Goal: Complete application form: Complete application form

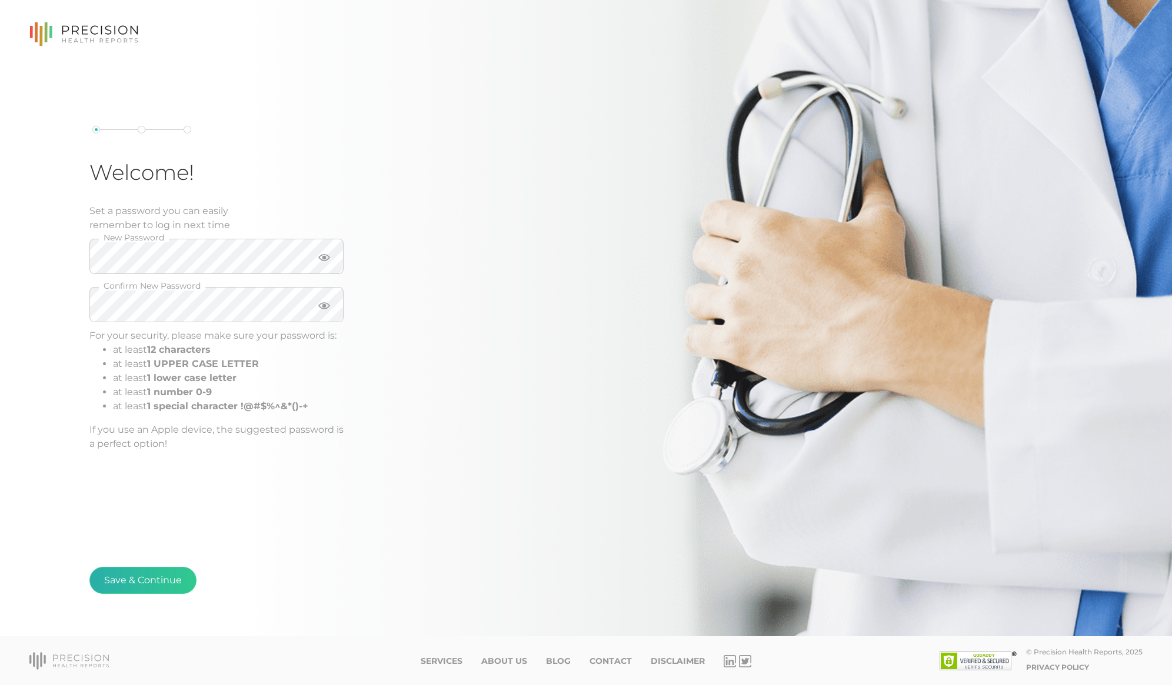
click at [131, 582] on button "Save & Continue" at bounding box center [142, 580] width 107 height 27
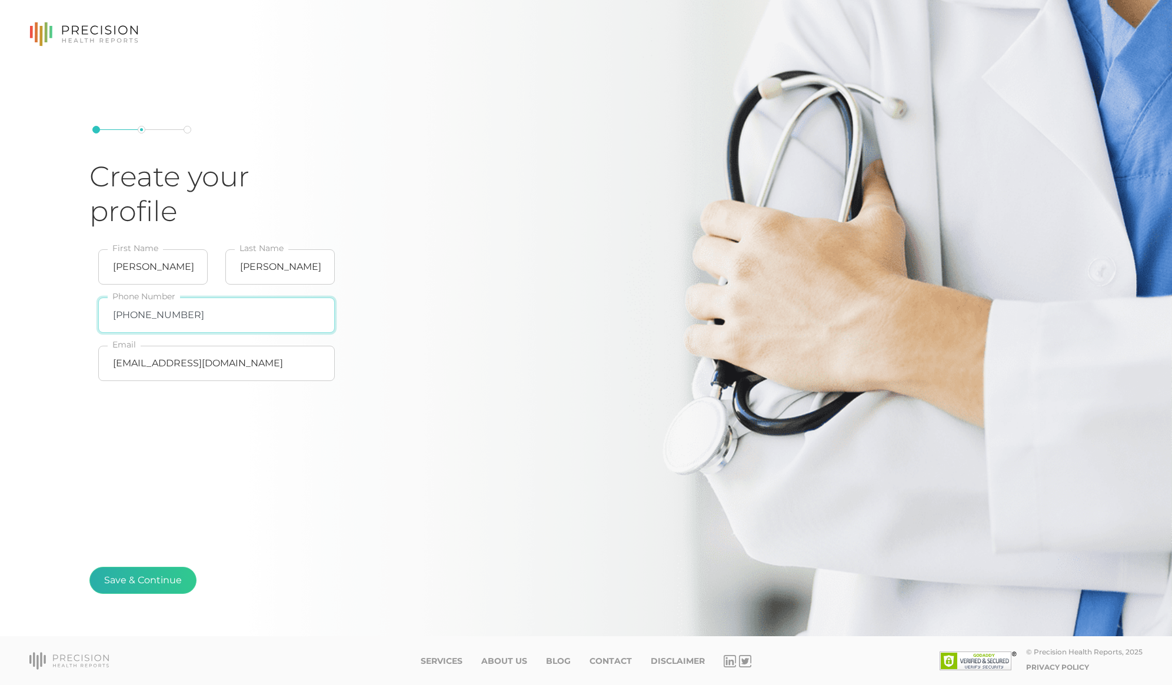
type input "[PHONE_NUMBER]"
click at [136, 584] on button "Save & Continue" at bounding box center [142, 580] width 107 height 27
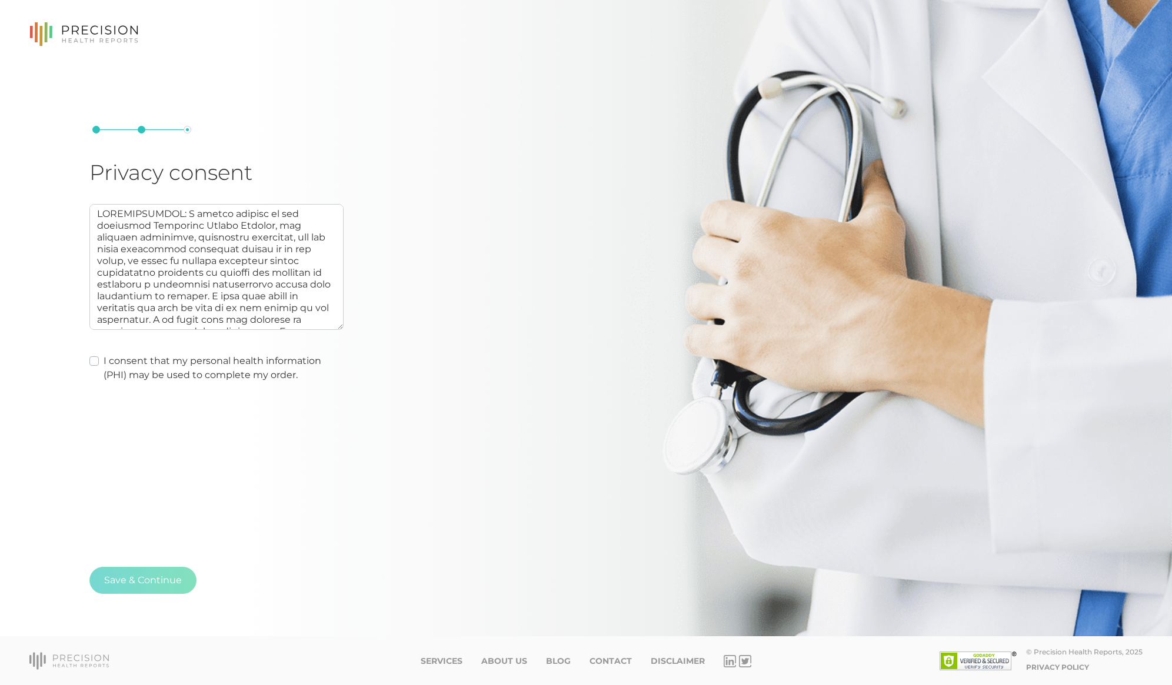
drag, startPoint x: 92, startPoint y: 359, endPoint x: 102, endPoint y: 387, distance: 29.6
click at [104, 359] on label "I consent that my personal health information (PHI) may be used to complete my …" at bounding box center [224, 368] width 240 height 28
click at [92, 359] on input "I consent that my personal health information (PHI) may be used to complete my …" at bounding box center [93, 360] width 9 height 12
checkbox input "true"
type textarea "AUTHORIZATION: I hereby consent to and authorize Precision Health Reports, the …"
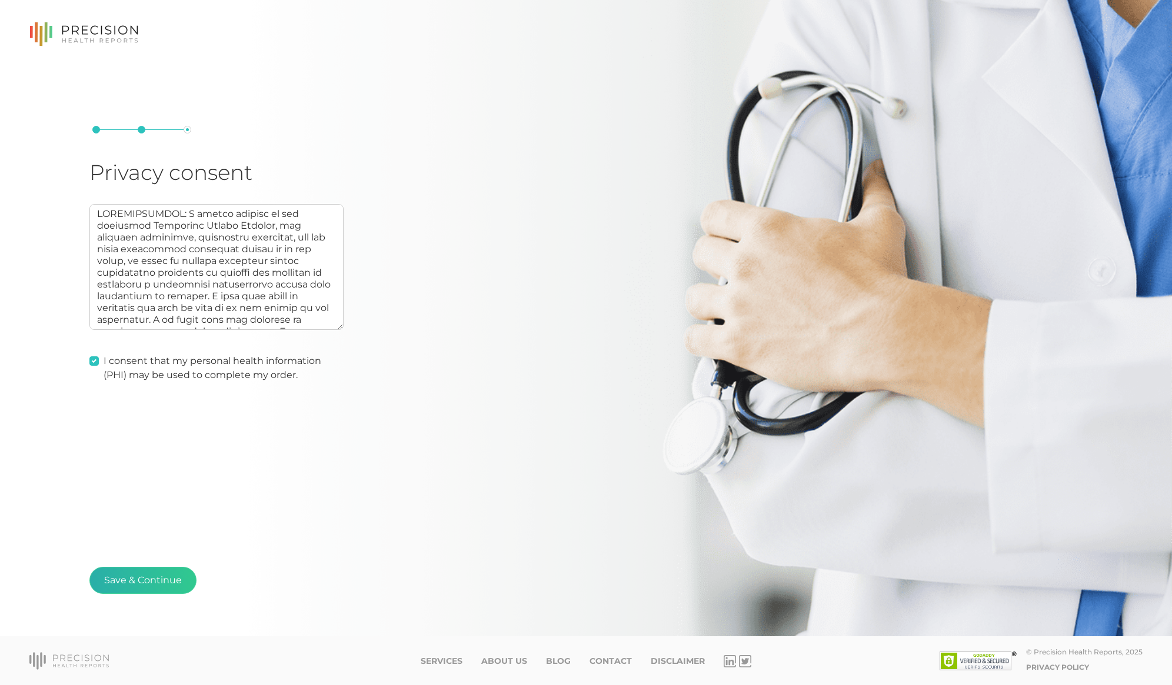
click at [143, 576] on button "Save & Continue" at bounding box center [142, 580] width 107 height 27
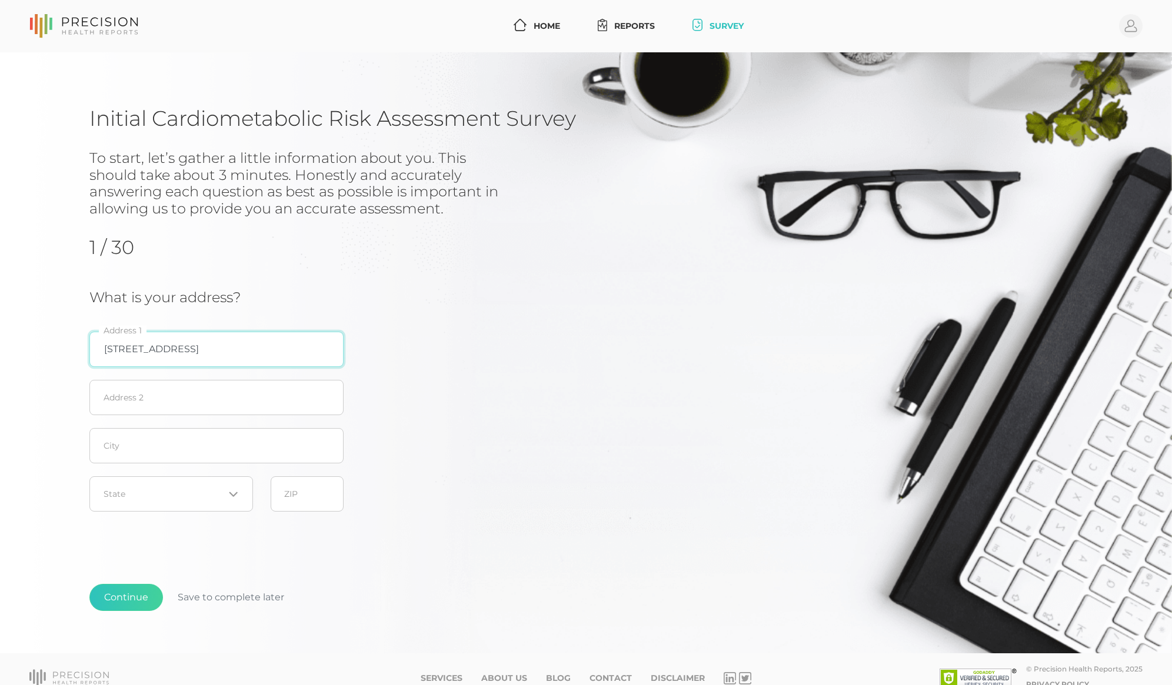
type input "[STREET_ADDRESS]"
type input "[GEOGRAPHIC_DATA]"
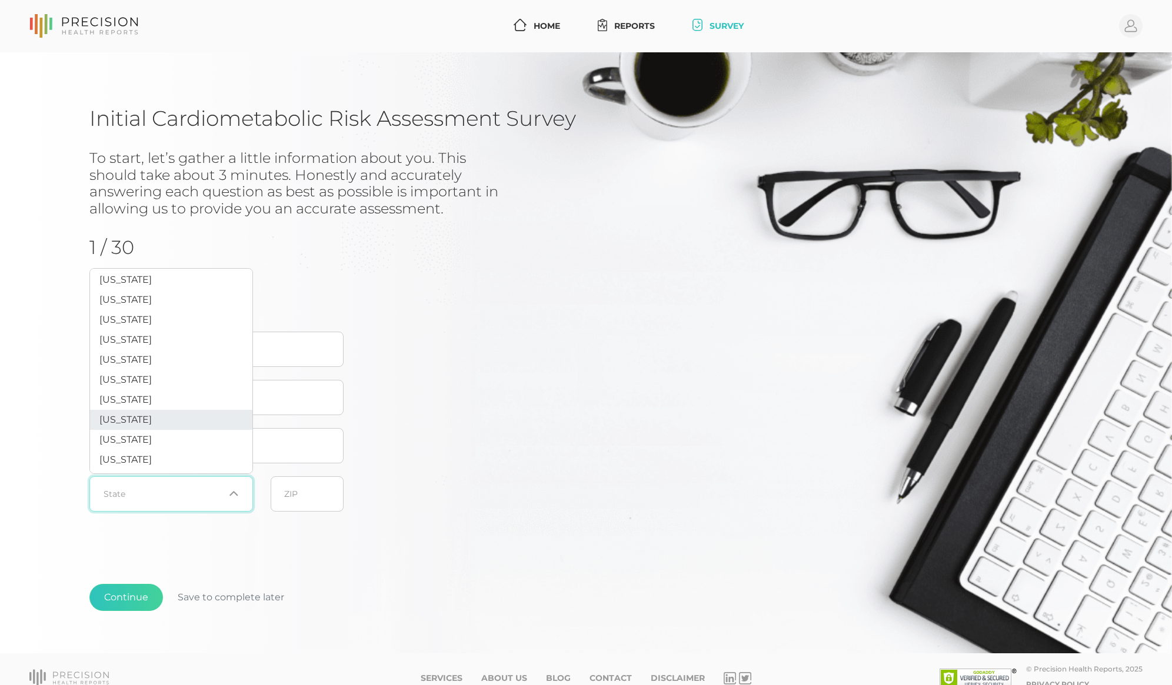
scroll to position [76, 0]
click at [137, 431] on li "[US_STATE]" at bounding box center [171, 427] width 162 height 20
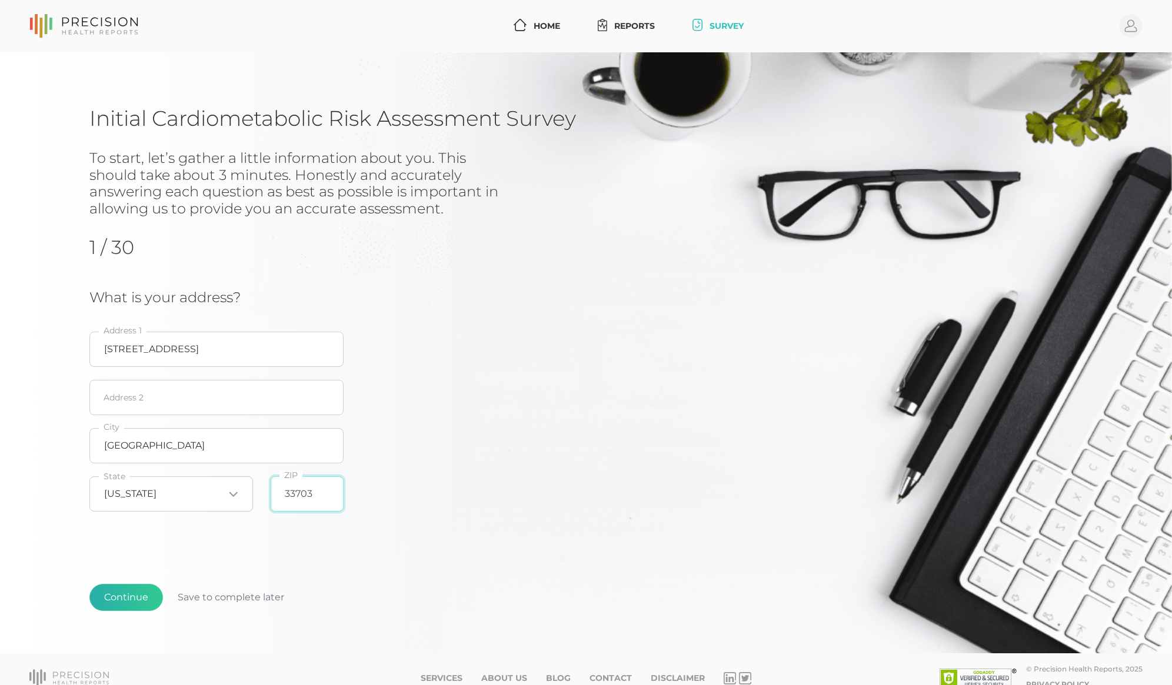
type input "33703"
click at [116, 602] on button "Continue" at bounding box center [126, 597] width 74 height 27
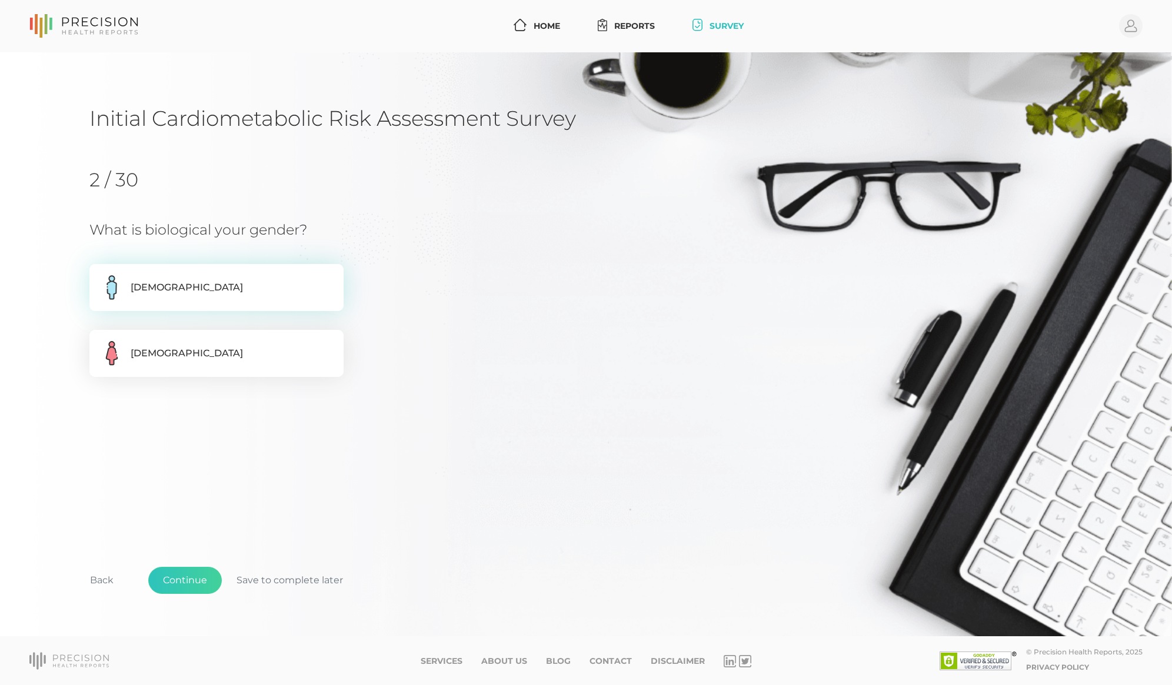
click at [197, 303] on label "[DEMOGRAPHIC_DATA]" at bounding box center [216, 287] width 254 height 47
click at [99, 276] on input "[DEMOGRAPHIC_DATA]" at bounding box center [93, 270] width 9 height 12
radio input "true"
click at [187, 575] on button "Continue" at bounding box center [185, 580] width 74 height 27
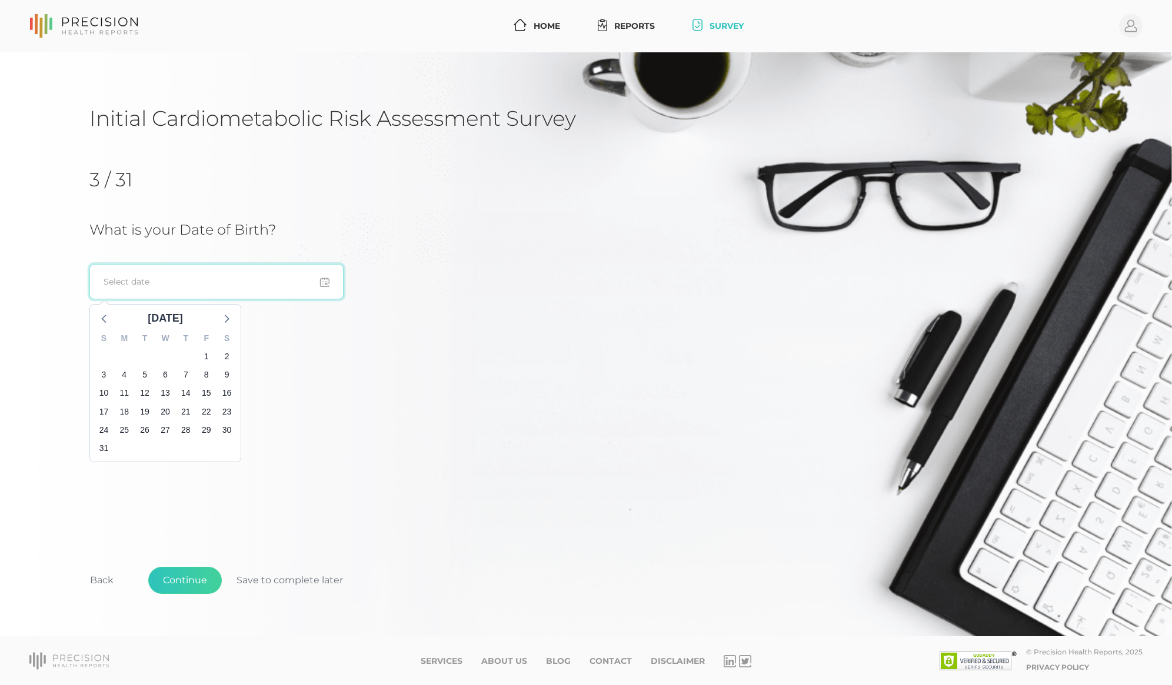
click at [189, 284] on input at bounding box center [216, 281] width 254 height 35
type input "[DATE]"
click at [179, 587] on button "Continue" at bounding box center [185, 580] width 74 height 27
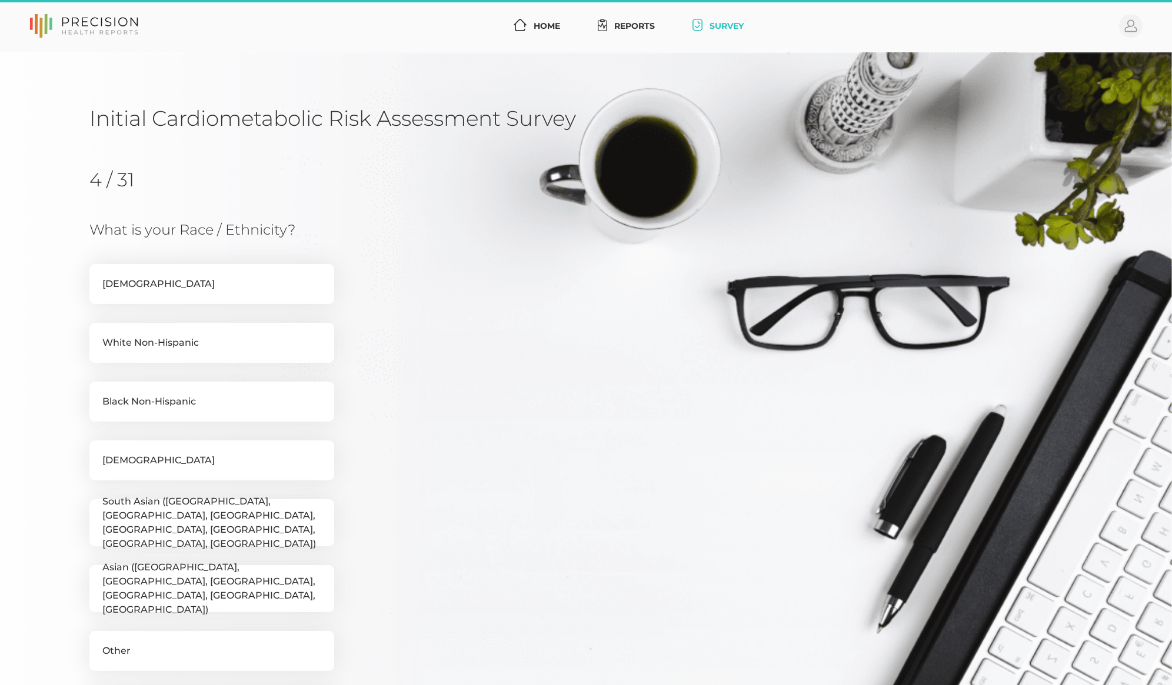
scroll to position [154, 0]
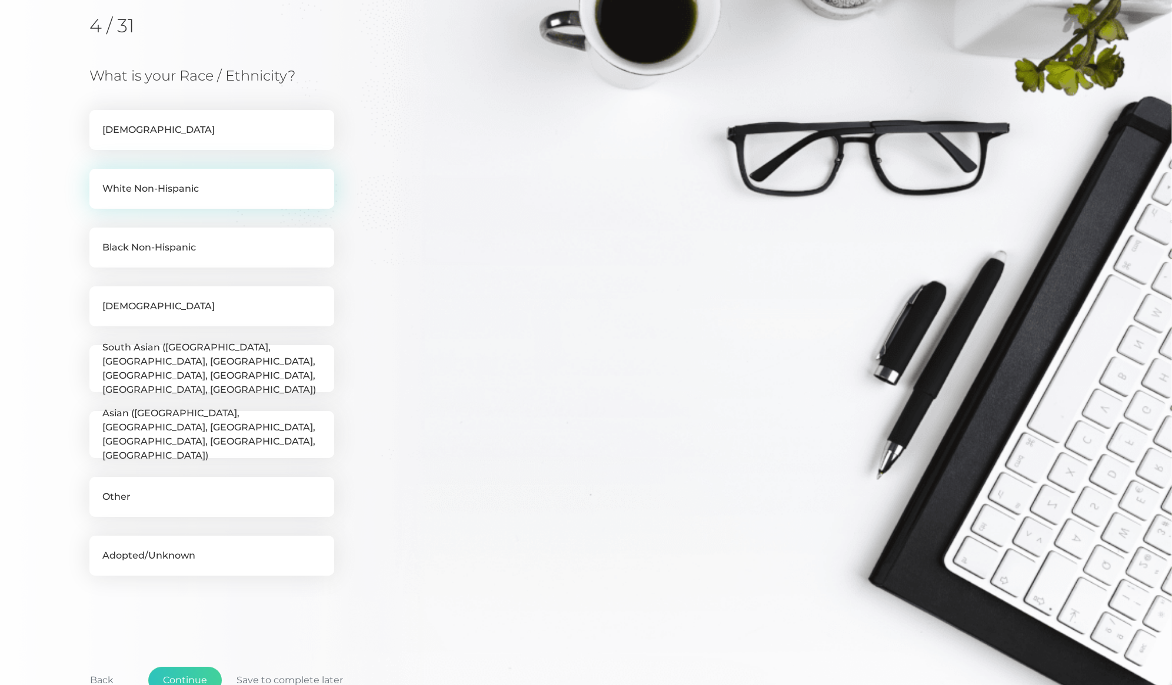
click at [185, 197] on label "White Non-Hispanic" at bounding box center [211, 189] width 245 height 40
click at [99, 181] on input "White Non-Hispanic" at bounding box center [93, 175] width 9 height 12
checkbox input "true"
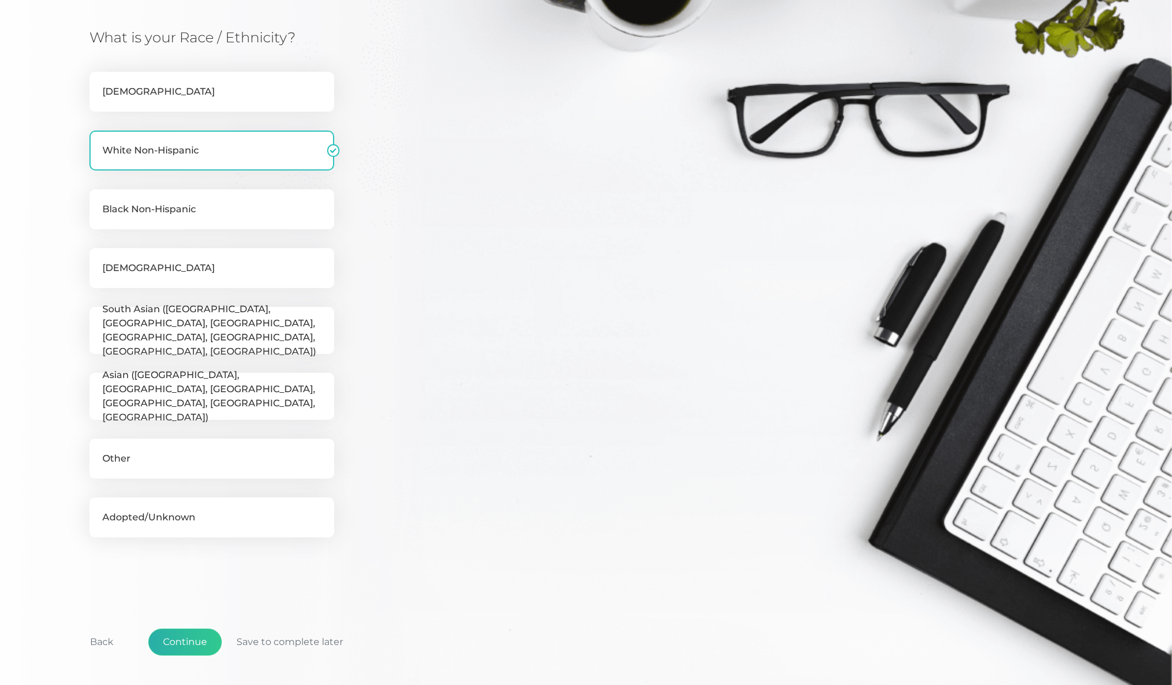
scroll to position [194, 0]
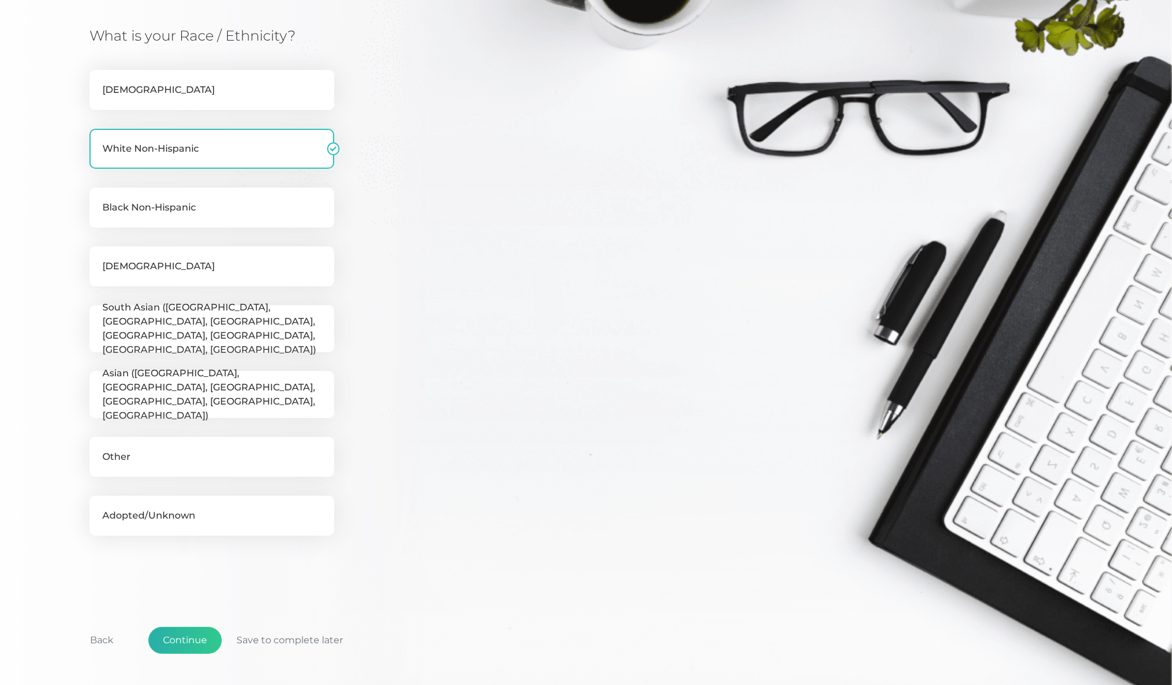
click at [190, 642] on button "Continue" at bounding box center [185, 640] width 74 height 27
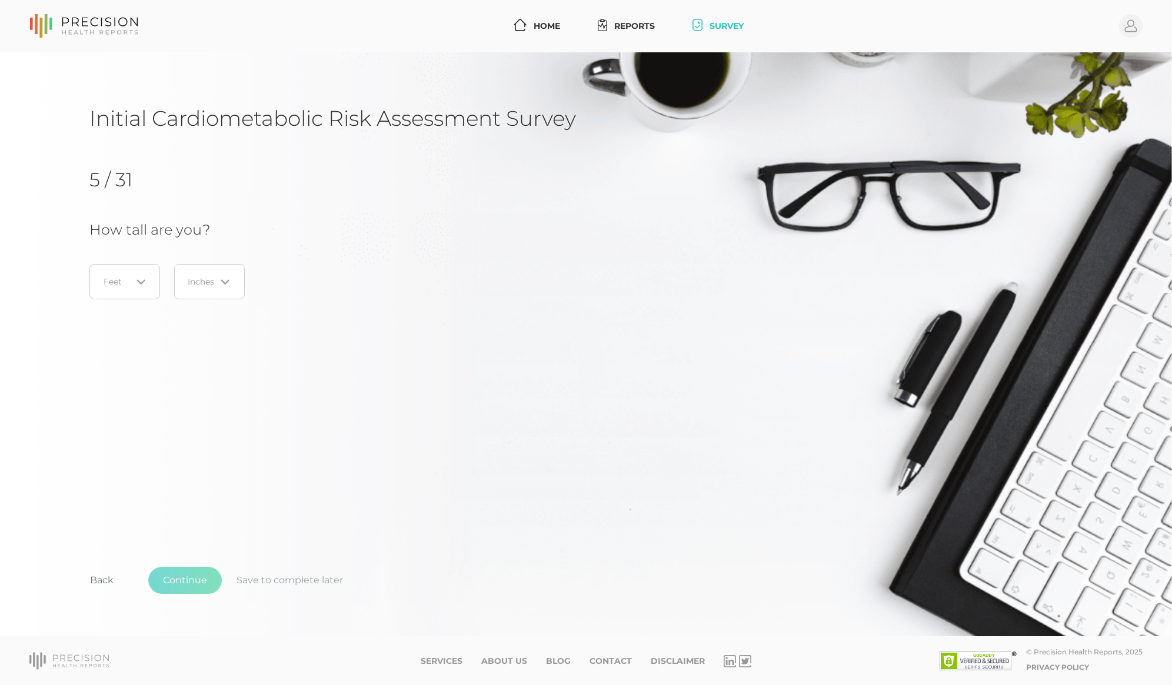
scroll to position [0, 0]
click at [119, 294] on div "Loading..." at bounding box center [124, 281] width 71 height 35
click at [110, 382] on li "6" at bounding box center [124, 382] width 93 height 20
click at [196, 288] on input "Search for option" at bounding box center [202, 282] width 28 height 12
click at [187, 342] on li "1" at bounding box center [209, 342] width 93 height 20
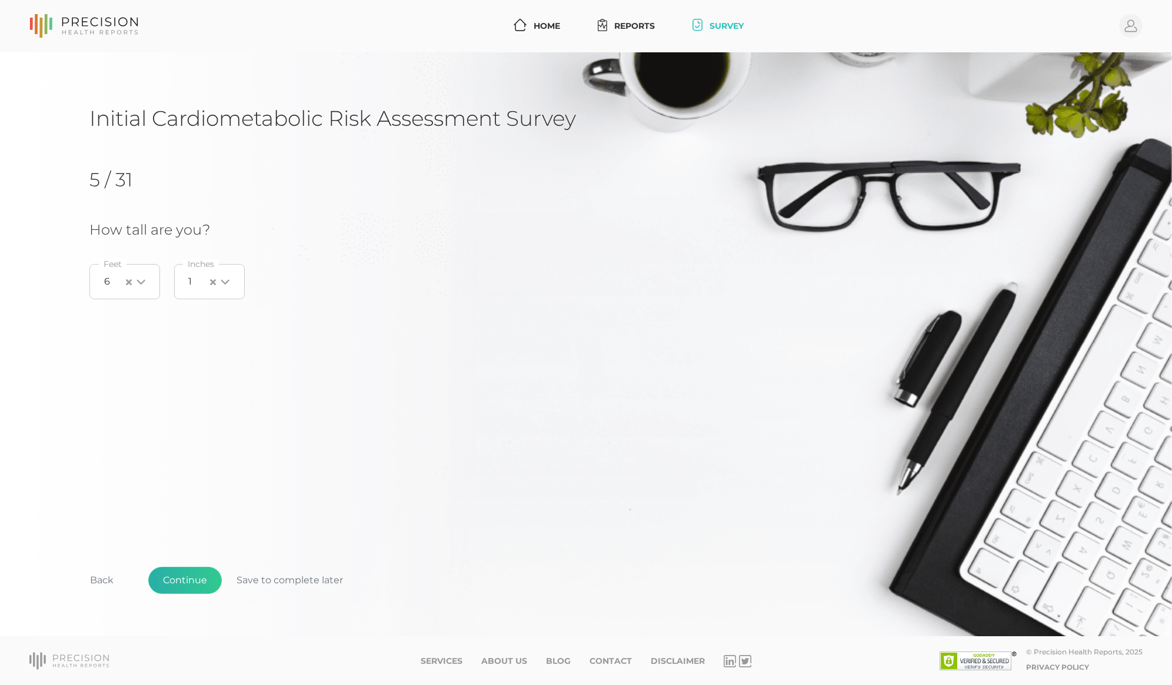
click at [191, 588] on button "Continue" at bounding box center [185, 580] width 74 height 27
click at [132, 278] on input "0" at bounding box center [216, 281] width 254 height 35
type input "220"
drag, startPoint x: 197, startPoint y: 582, endPoint x: 189, endPoint y: 580, distance: 7.4
click at [197, 582] on button "Continue" at bounding box center [185, 580] width 74 height 27
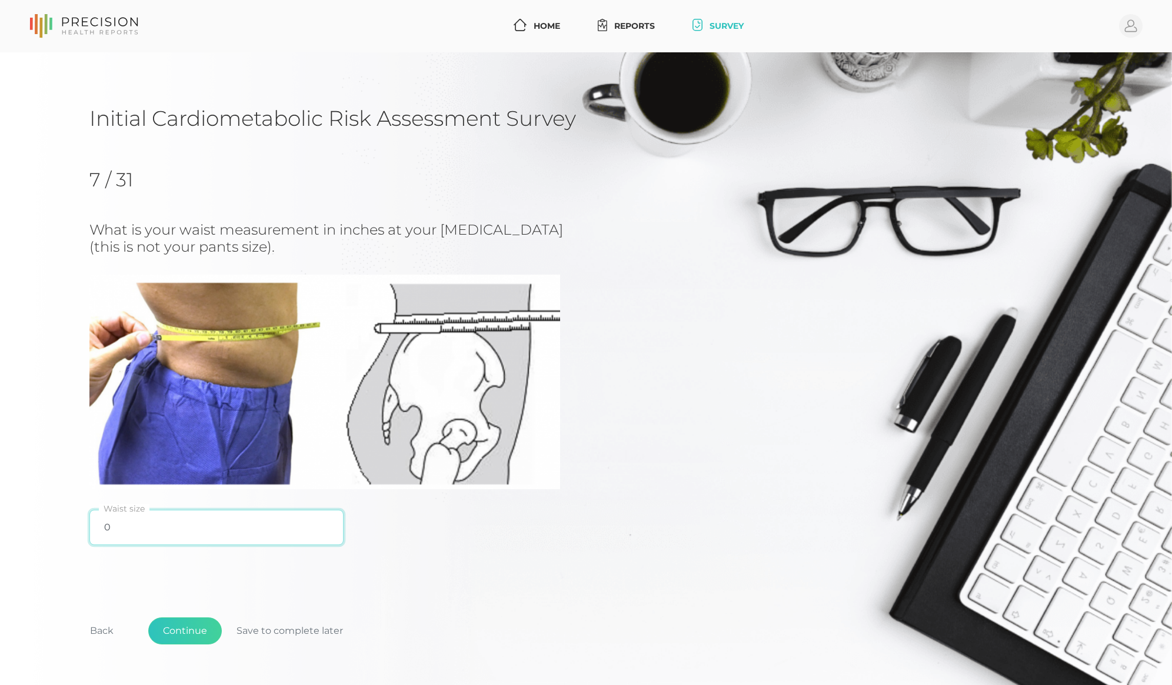
click at [152, 532] on input "0" at bounding box center [216, 527] width 254 height 35
type input "37.5"
click at [182, 622] on button "Continue" at bounding box center [185, 631] width 74 height 27
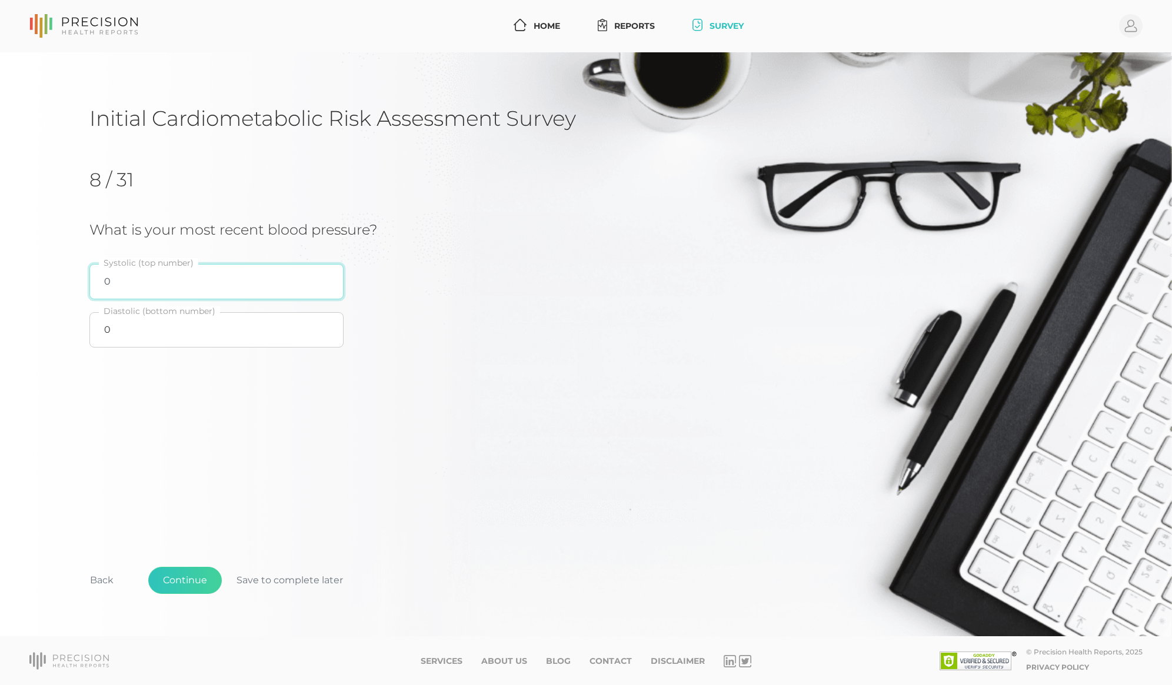
click at [156, 288] on input "0" at bounding box center [216, 281] width 254 height 35
type input "131"
type input "81"
click at [178, 584] on button "Continue" at bounding box center [185, 580] width 74 height 27
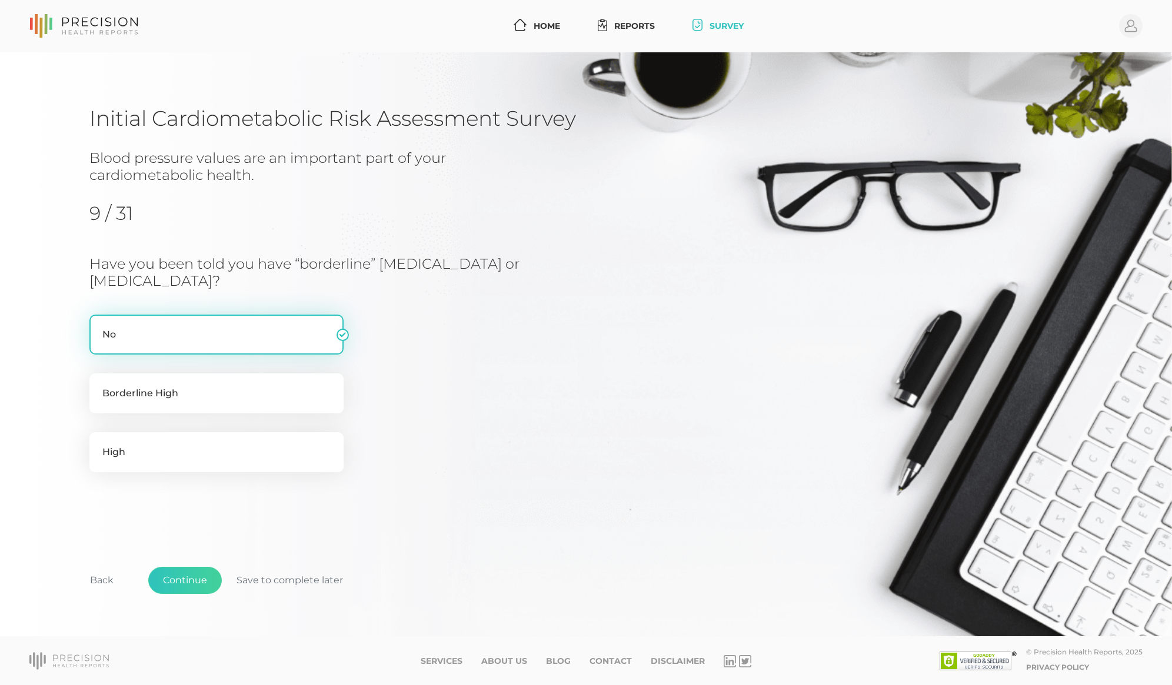
click at [199, 334] on label "No" at bounding box center [216, 335] width 254 height 40
click at [99, 327] on input "No" at bounding box center [93, 321] width 9 height 12
click at [187, 401] on label "Borderline High" at bounding box center [216, 394] width 254 height 40
click at [99, 385] on input "Borderline High" at bounding box center [93, 380] width 9 height 12
radio input "true"
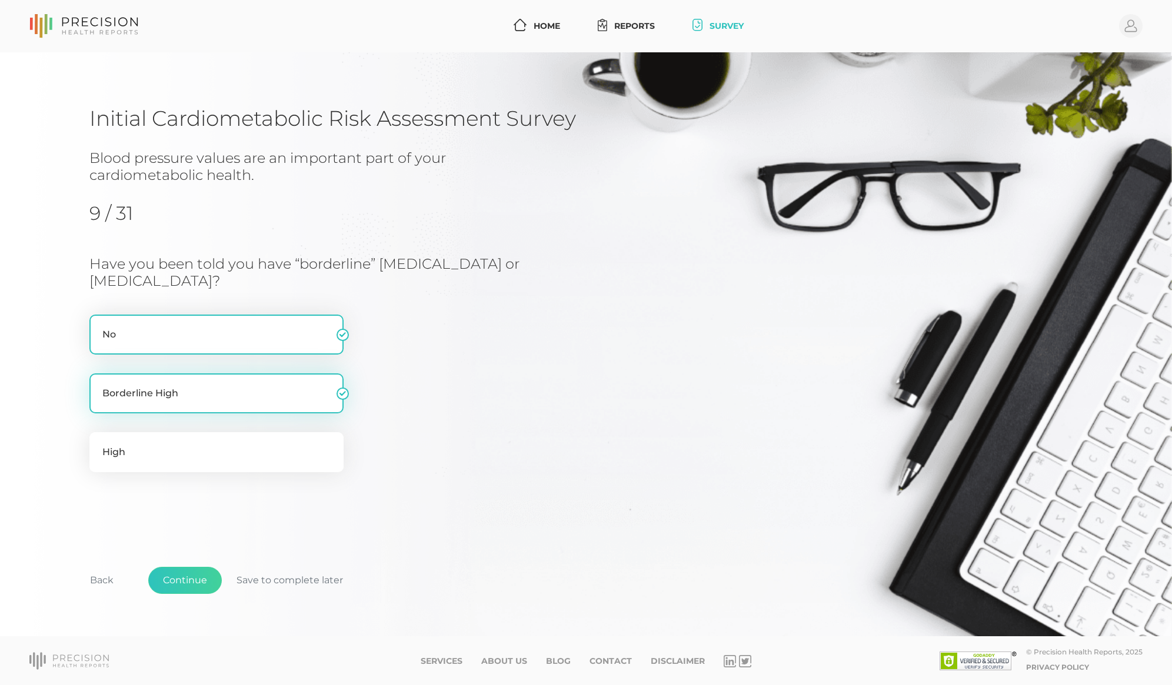
radio input "false"
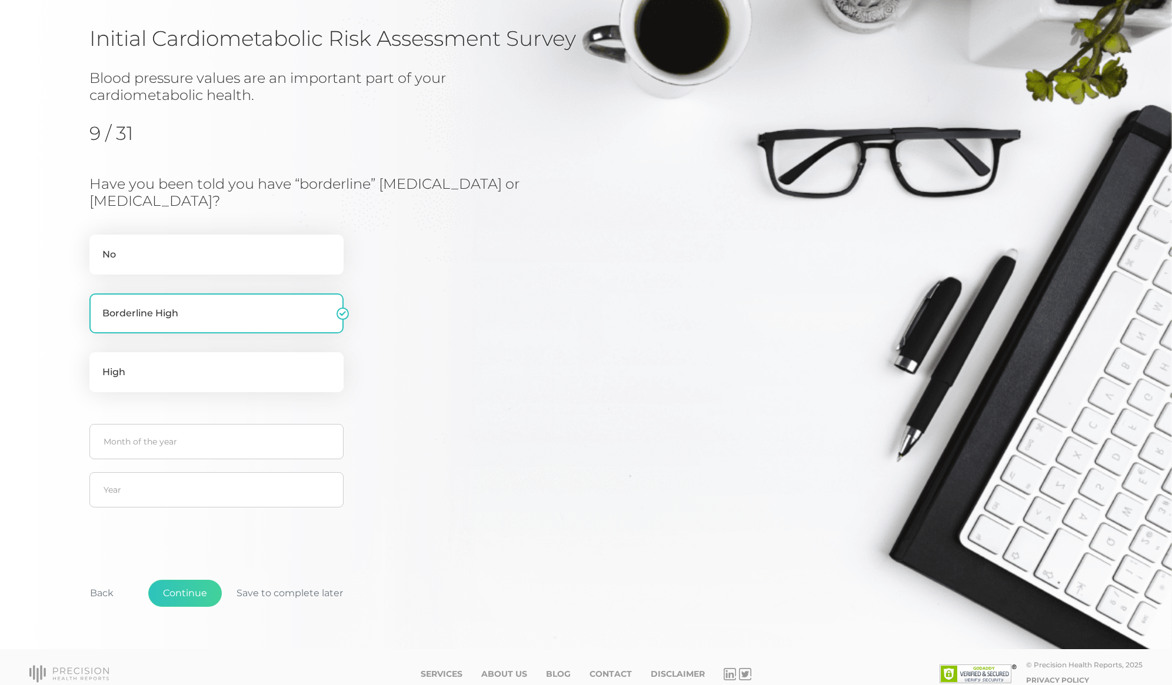
scroll to position [81, 0]
click at [149, 446] on input "text" at bounding box center [216, 441] width 254 height 35
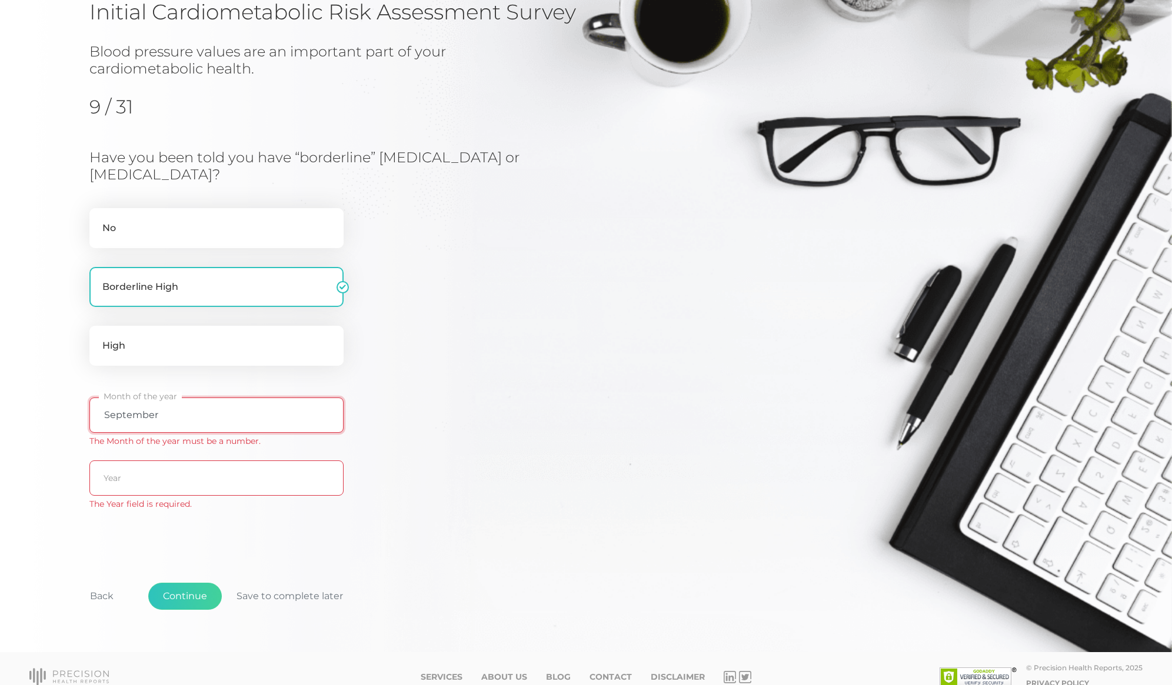
scroll to position [106, 0]
click at [179, 418] on input "September" at bounding box center [216, 415] width 254 height 35
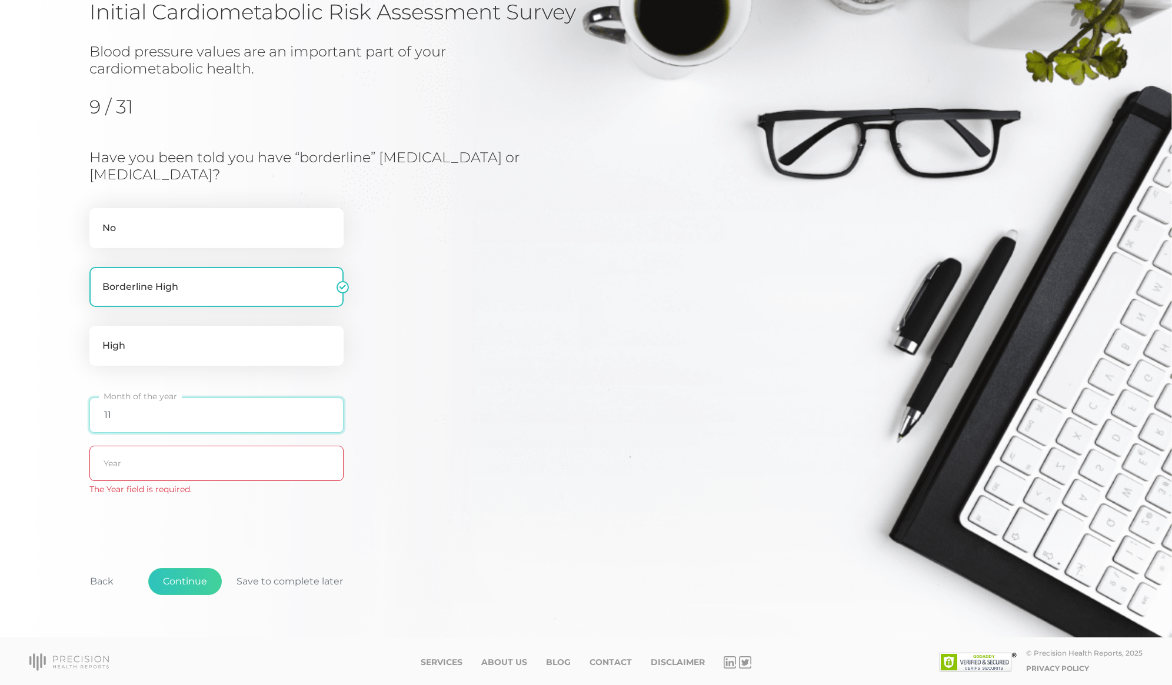
type input "11"
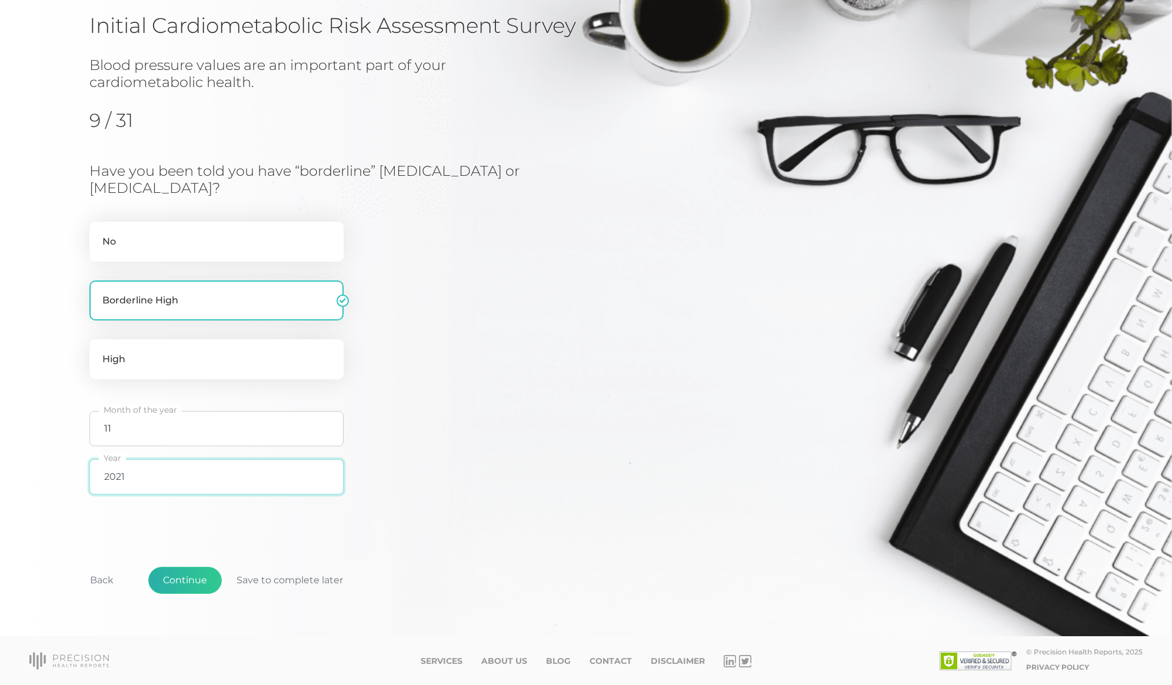
type input "2021"
click at [196, 585] on button "Continue" at bounding box center [185, 580] width 74 height 27
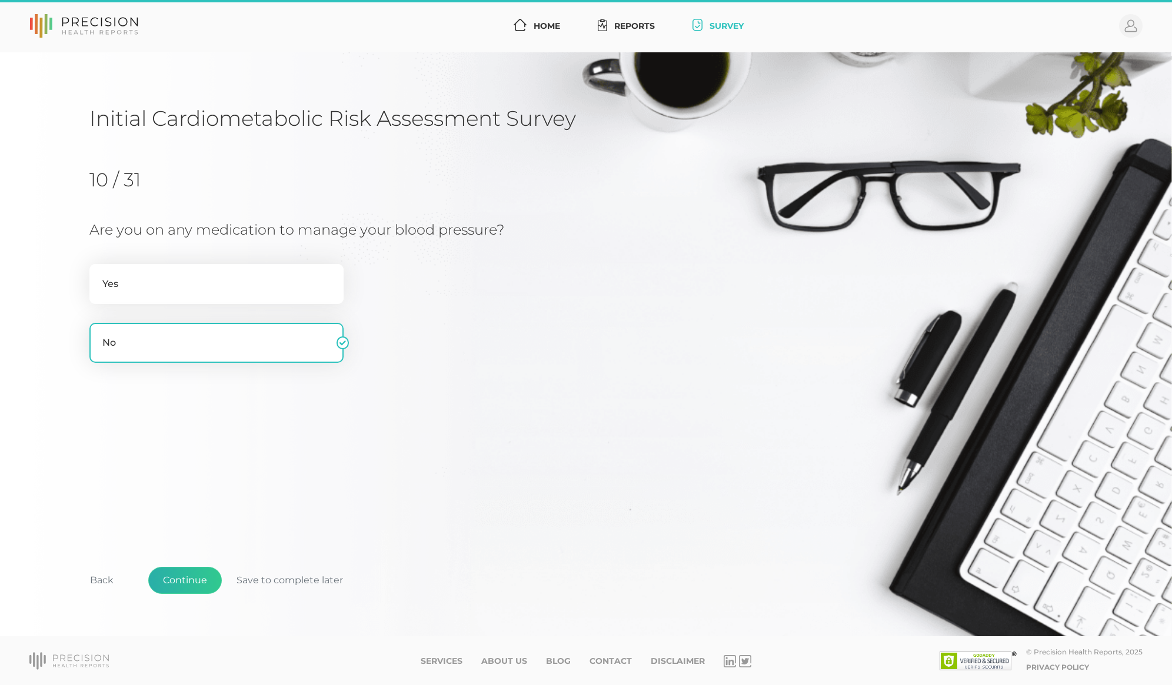
scroll to position [0, 0]
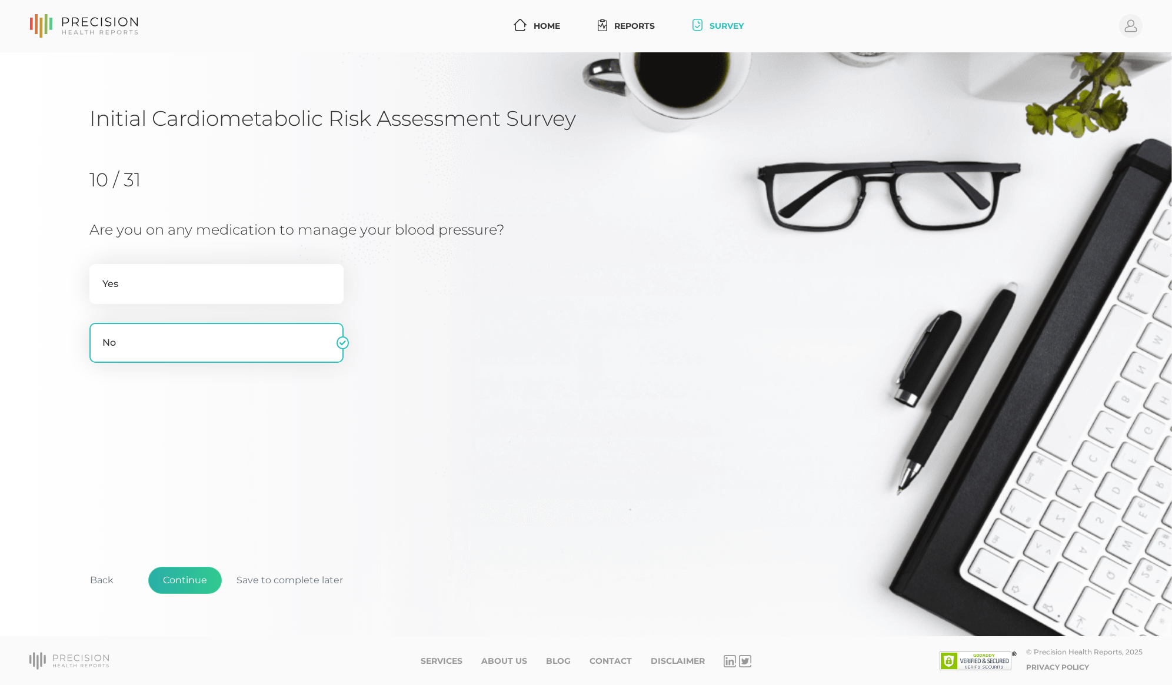
click at [185, 581] on button "Continue" at bounding box center [185, 580] width 74 height 27
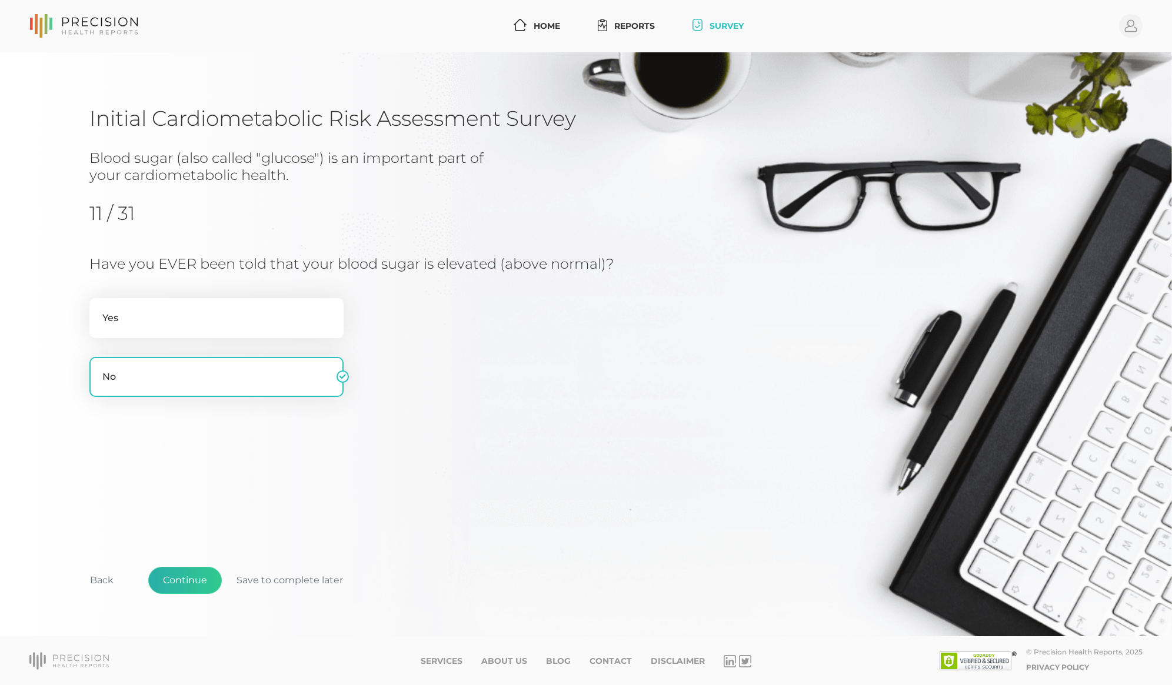
click at [185, 581] on button "Continue" at bounding box center [185, 580] width 74 height 27
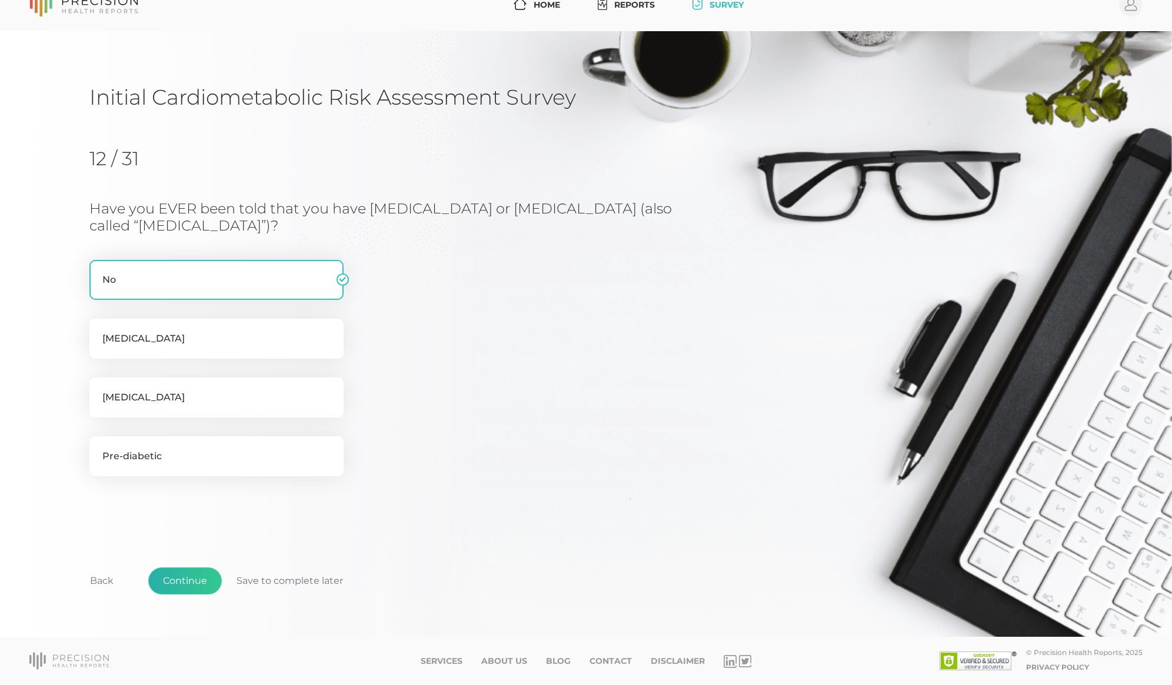
click at [185, 581] on button "Continue" at bounding box center [185, 581] width 74 height 27
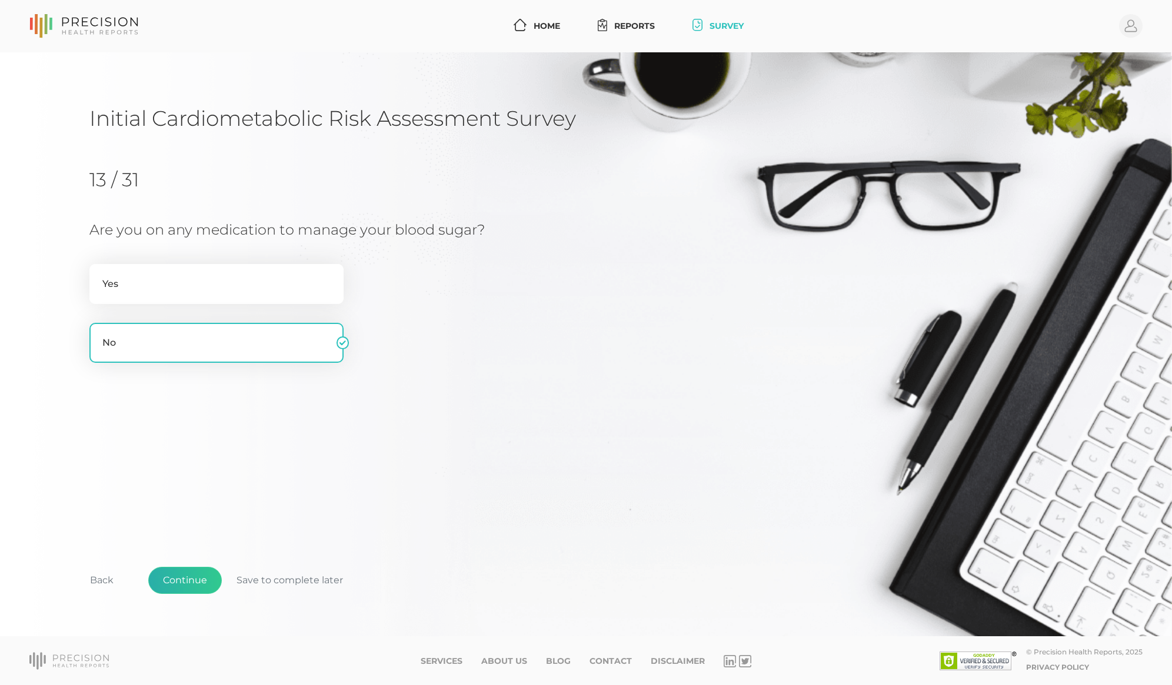
click at [185, 581] on button "Continue" at bounding box center [185, 580] width 74 height 27
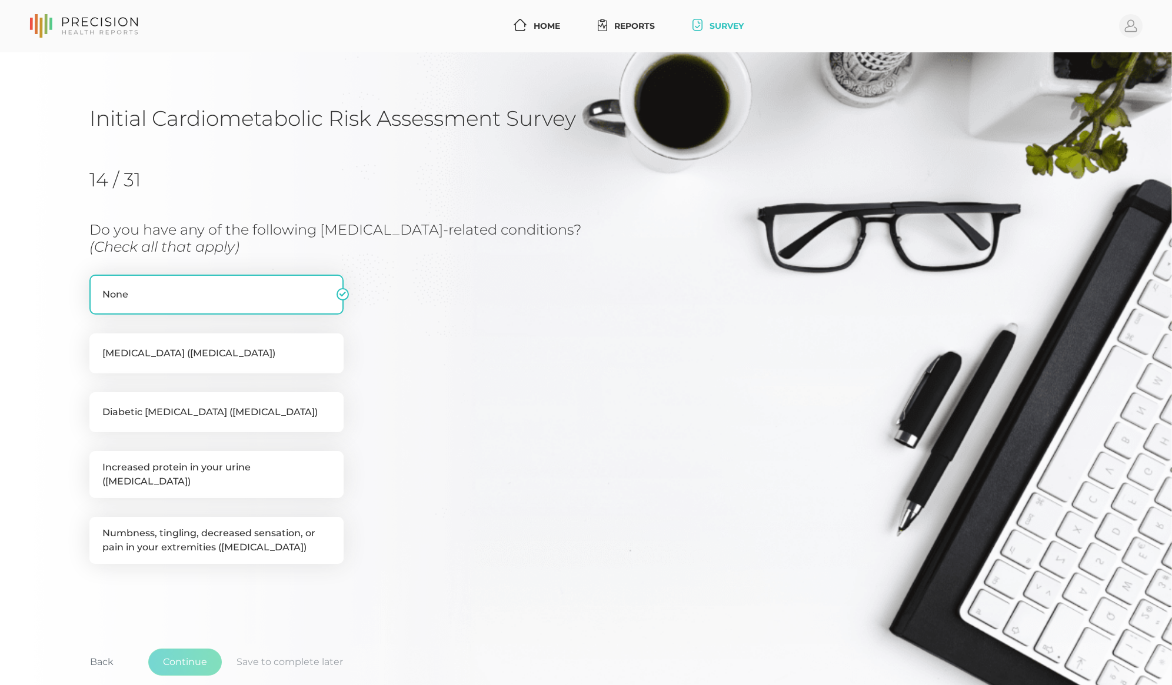
scroll to position [78, 0]
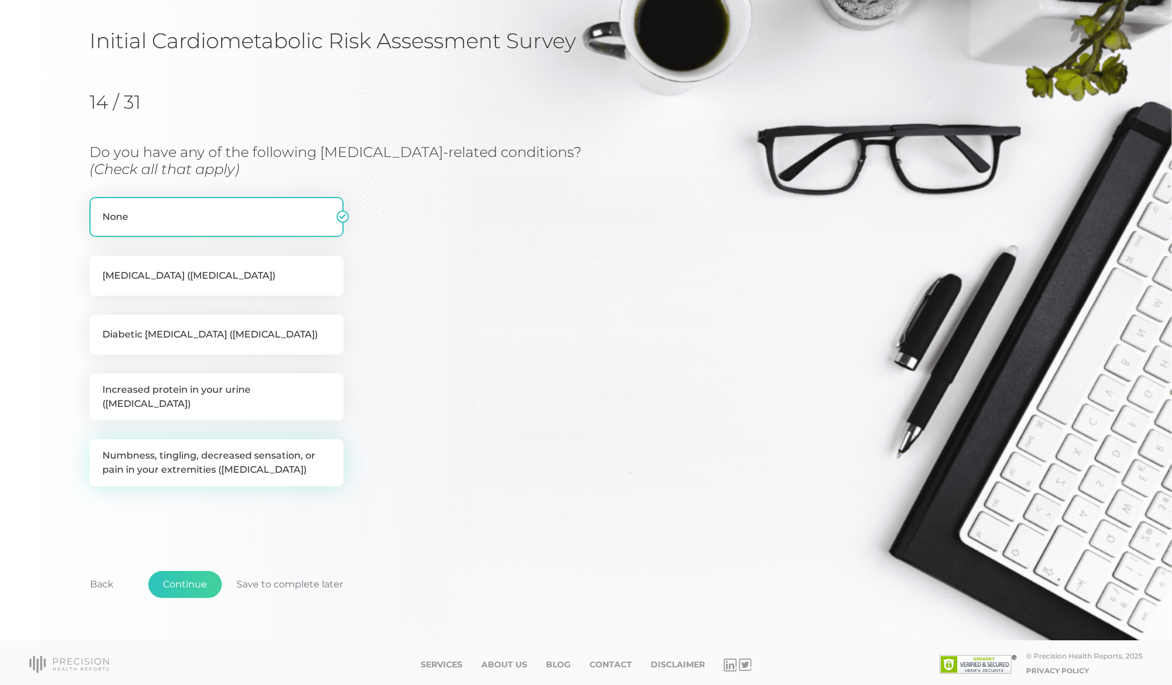
click at [164, 461] on label "Numbness, tingling, decreased sensation, or pain in your extremities ([MEDICAL_…" at bounding box center [216, 463] width 254 height 47
click at [99, 451] on input "Numbness, tingling, decreased sensation, or pain in your extremities ([MEDICAL_…" at bounding box center [93, 446] width 9 height 12
checkbox input "true"
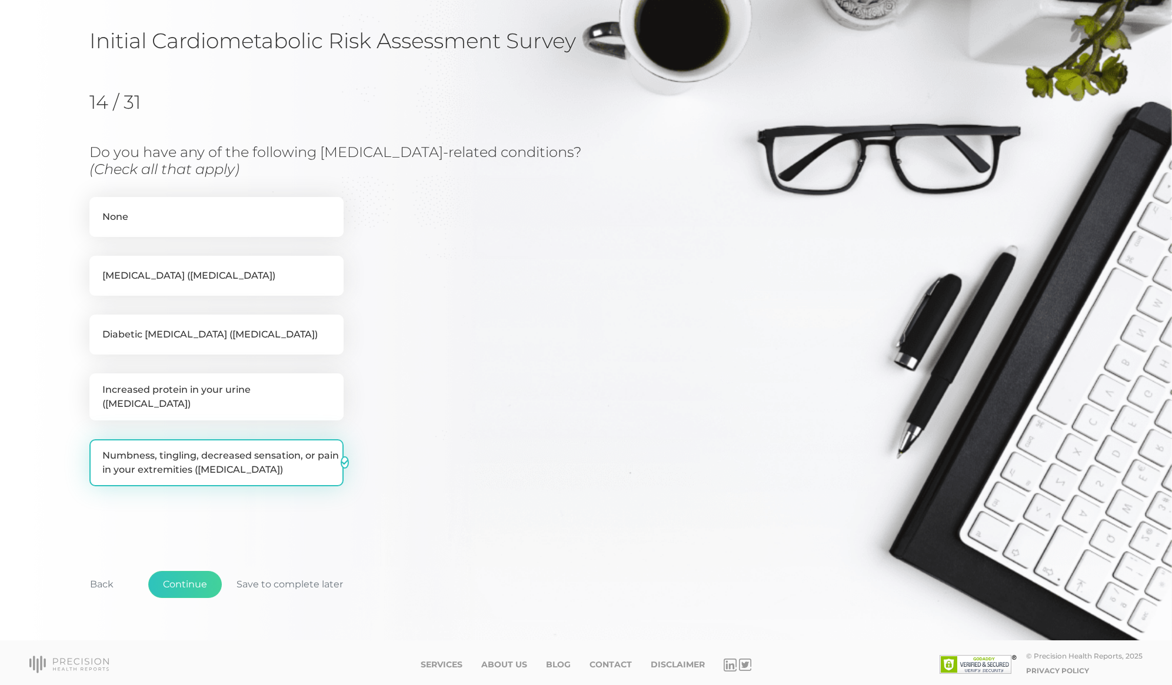
checkbox input "false"
click at [185, 579] on button "Continue" at bounding box center [185, 584] width 74 height 27
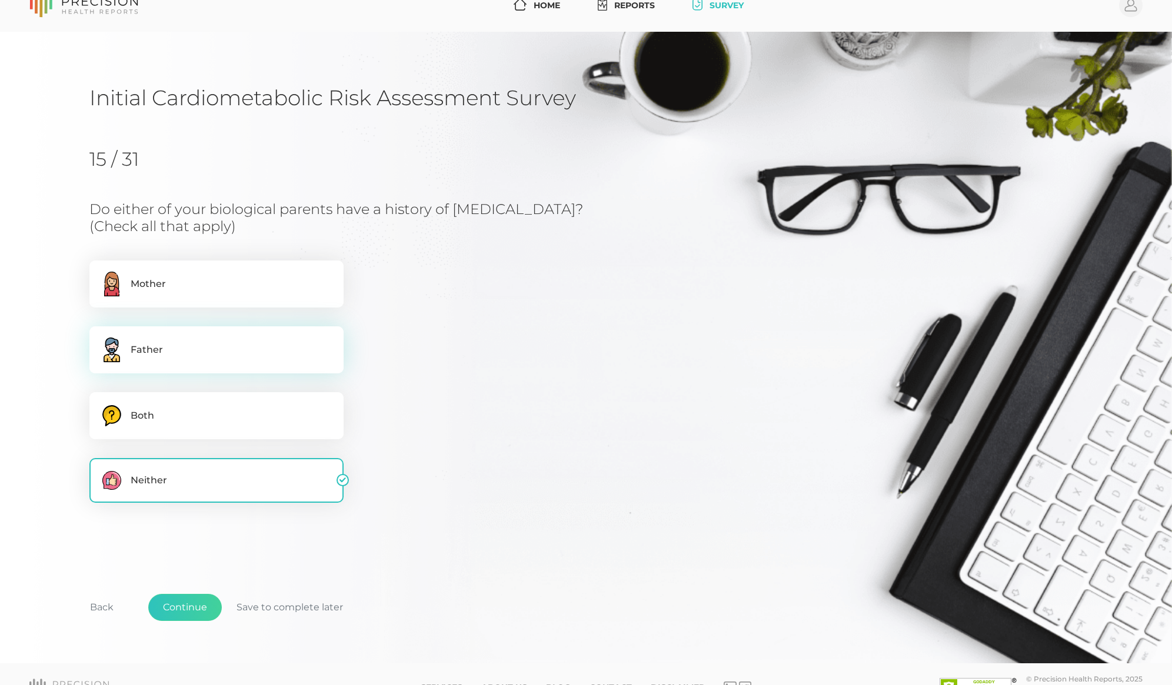
click at [164, 347] on label ".cls-3,.cls-4{fill-rule:evenodd}.cls-3{fill:#6d91ac}.cls-4{fill:#ffcd69} Father" at bounding box center [216, 350] width 254 height 47
click at [99, 338] on input ".cls-3,.cls-4{fill-rule:evenodd}.cls-3{fill:#6d91ac}.cls-4{fill:#ffcd69} Father" at bounding box center [93, 333] width 9 height 12
checkbox input "true"
checkbox input "false"
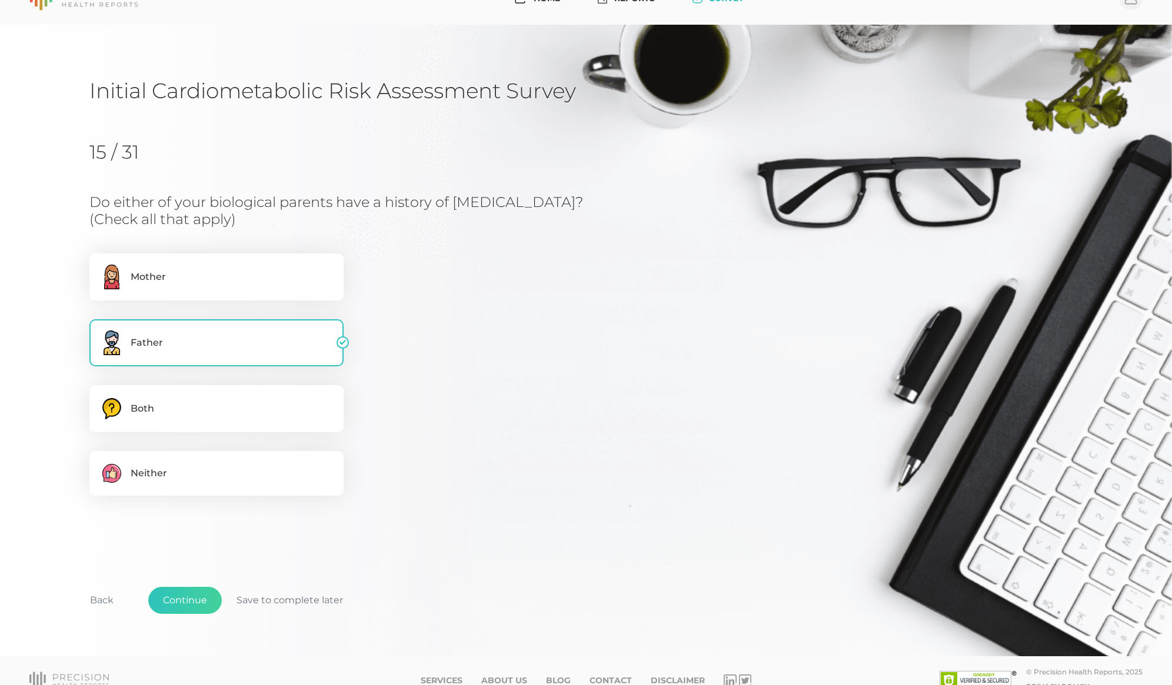
scroll to position [28, 1]
click at [189, 613] on button "Continue" at bounding box center [185, 600] width 74 height 27
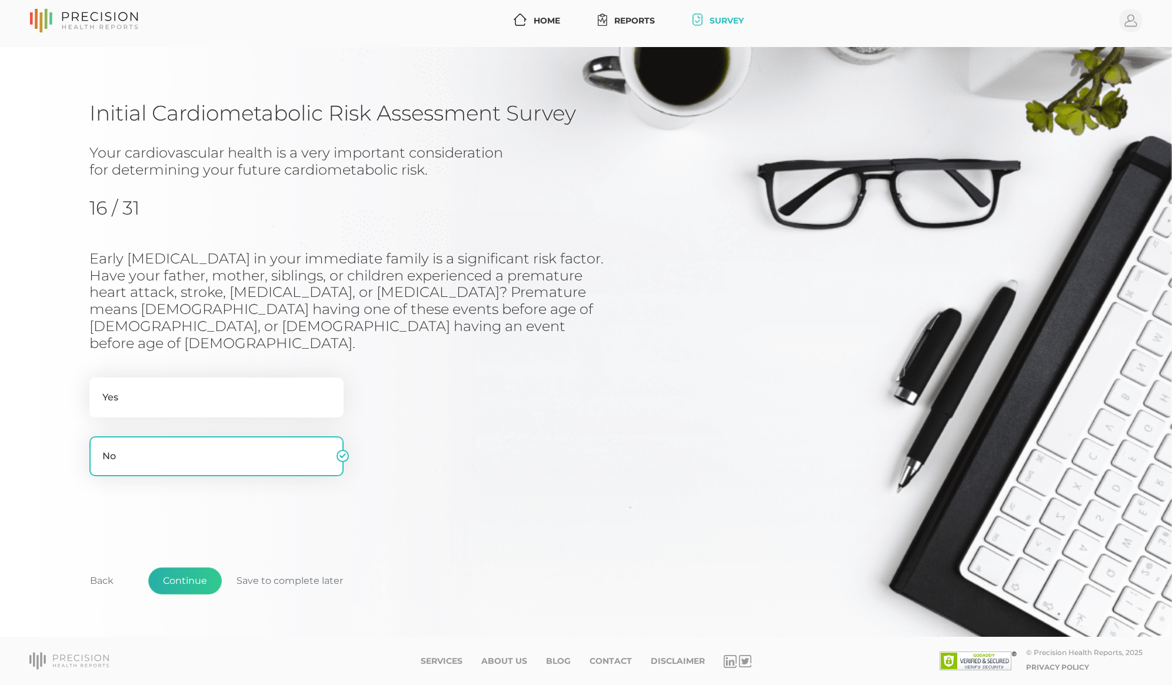
click at [179, 568] on button "Continue" at bounding box center [185, 581] width 74 height 27
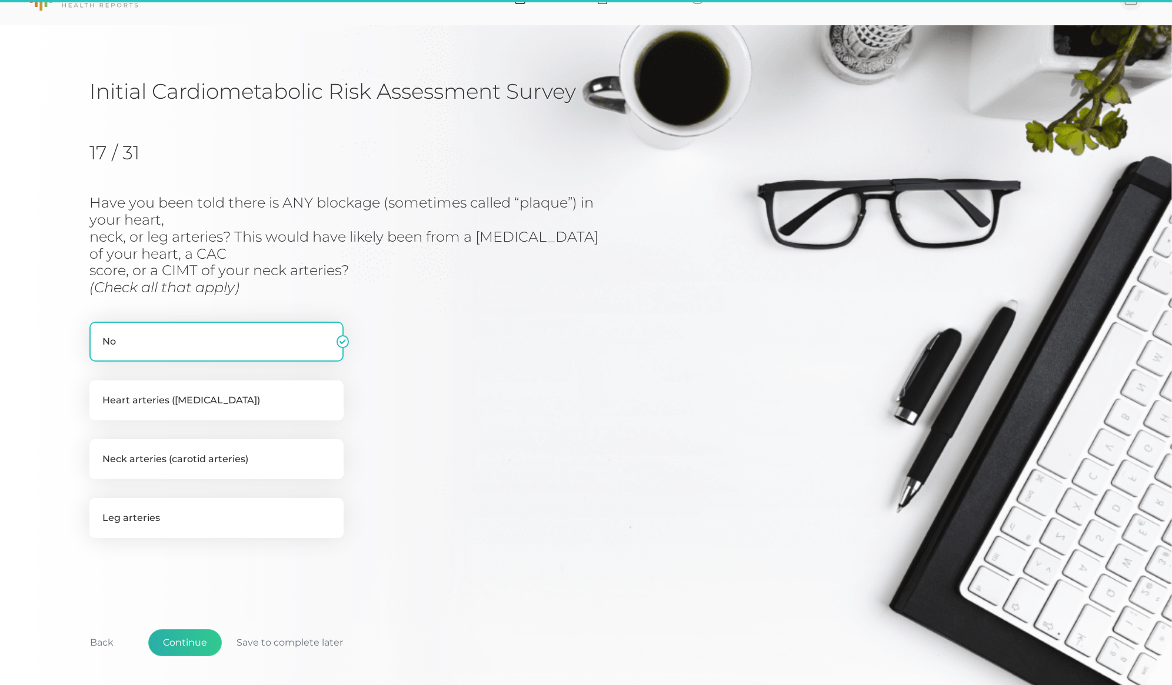
scroll to position [86, 0]
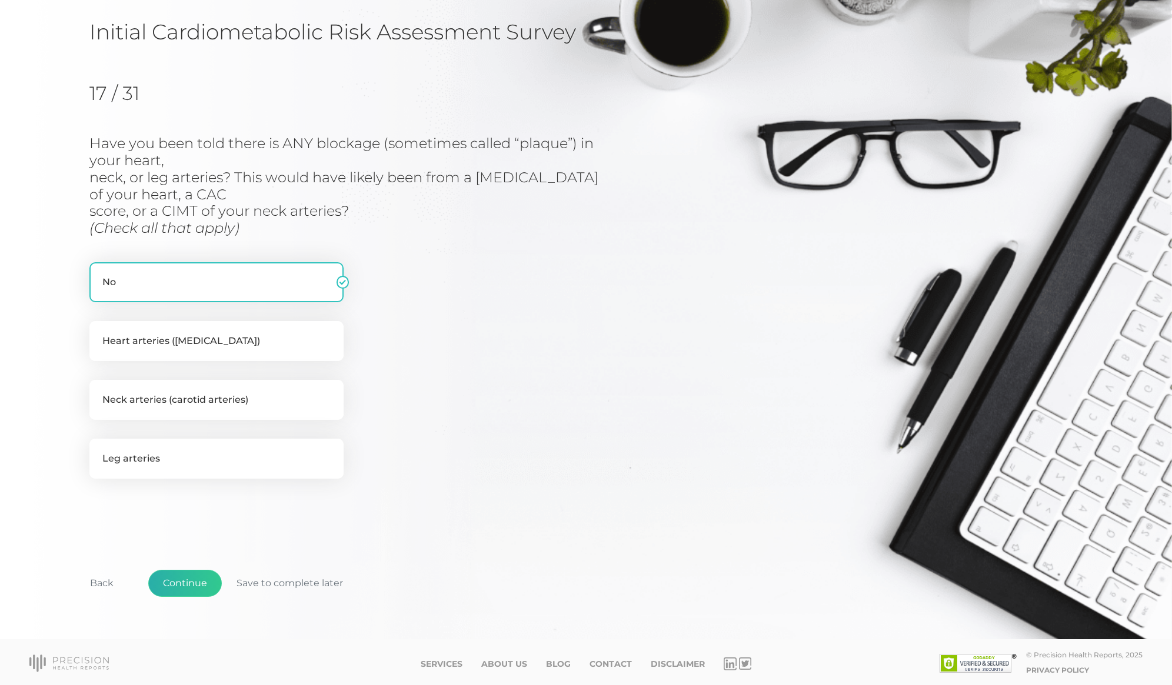
click at [173, 578] on button "Continue" at bounding box center [185, 583] width 74 height 27
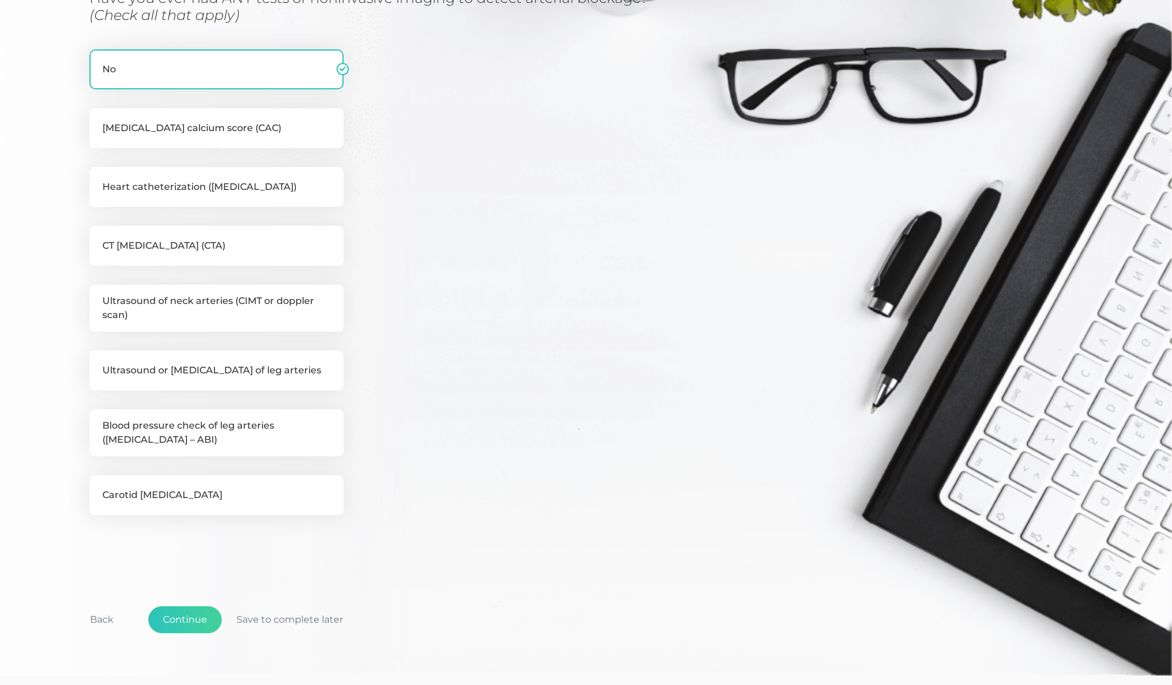
scroll to position [244, 0]
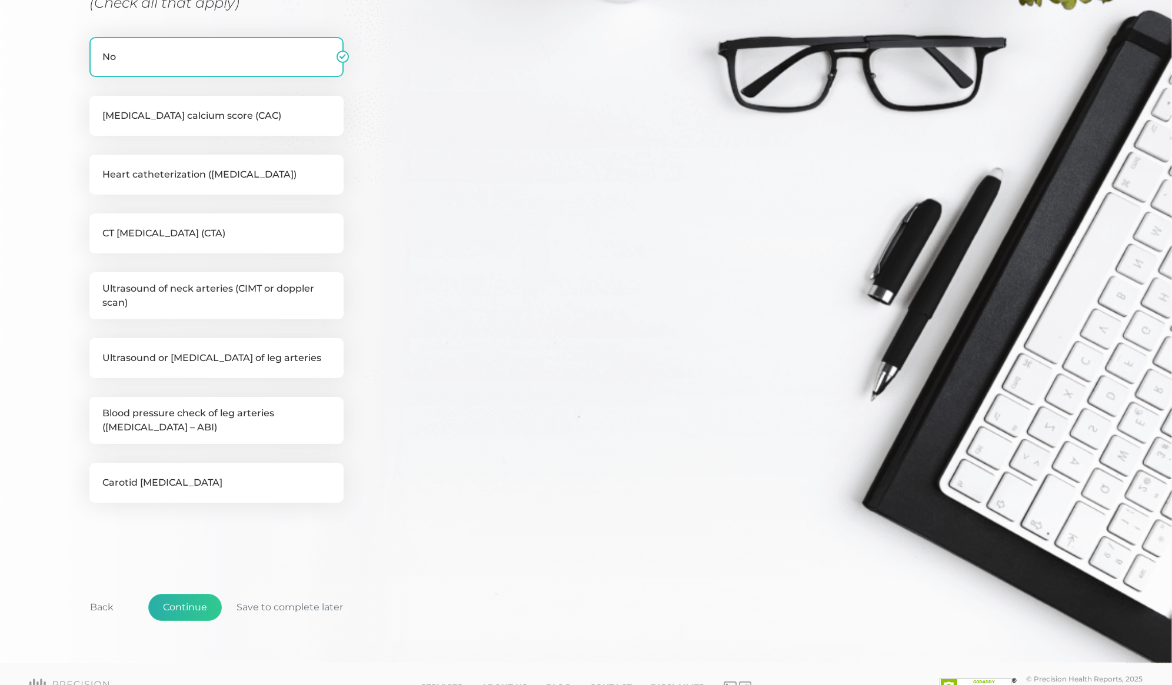
click at [177, 610] on button "Continue" at bounding box center [185, 607] width 74 height 27
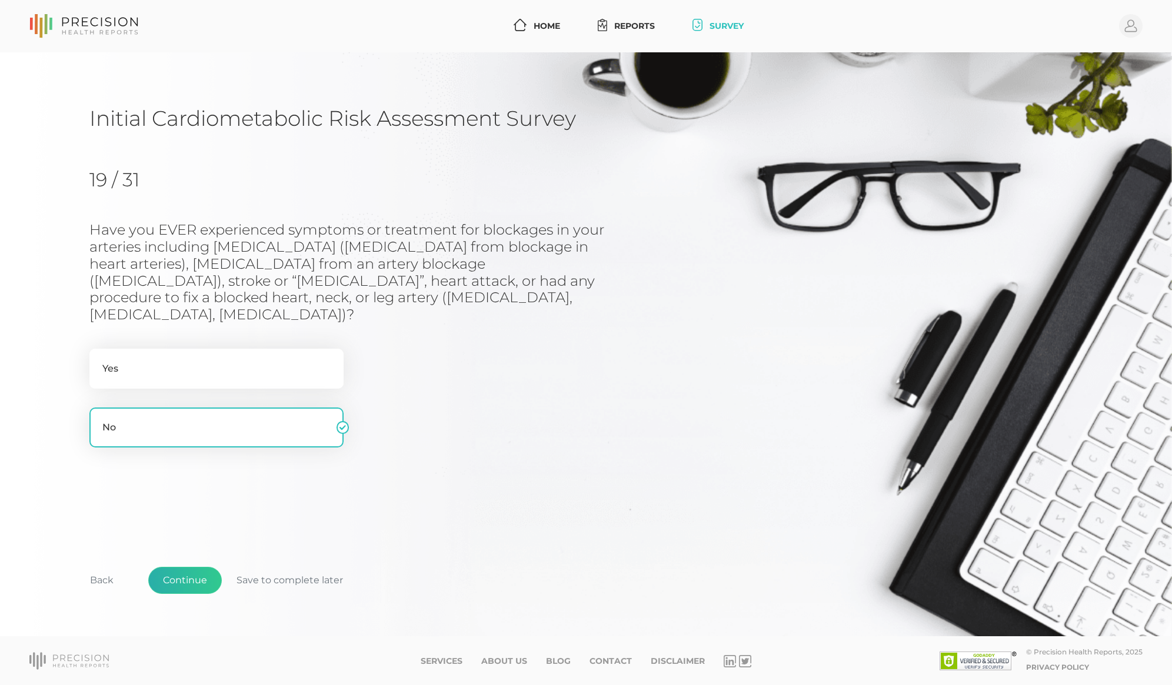
click at [177, 575] on button "Continue" at bounding box center [185, 580] width 74 height 27
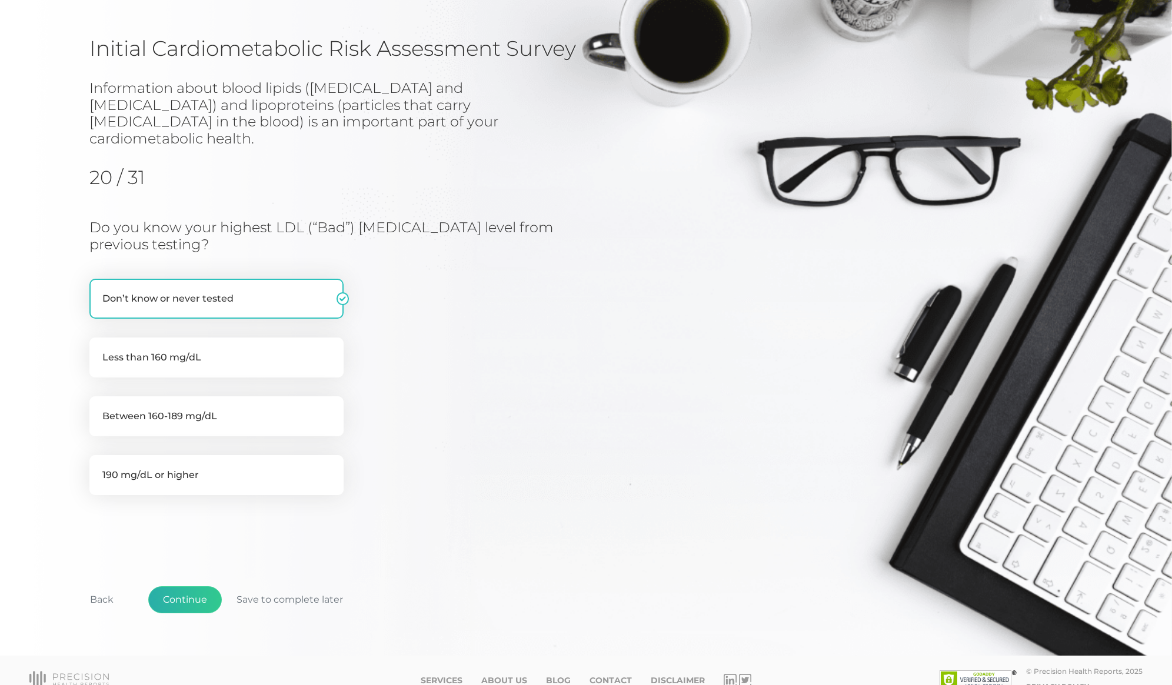
click at [177, 587] on button "Continue" at bounding box center [185, 600] width 74 height 27
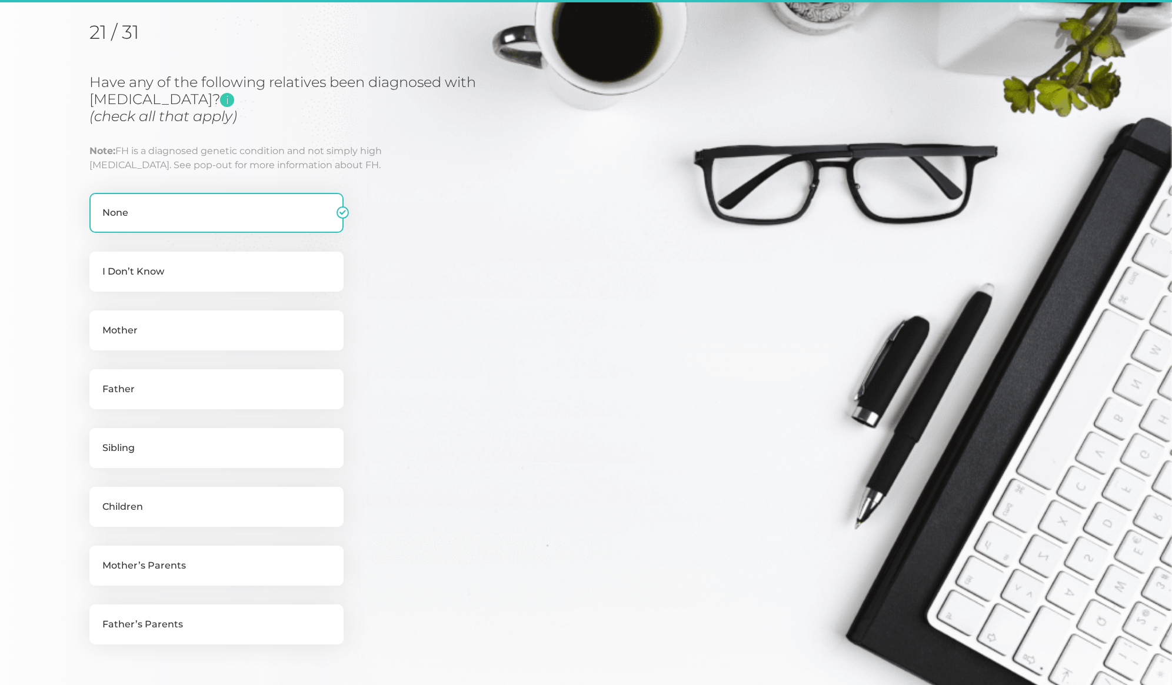
scroll to position [150, 0]
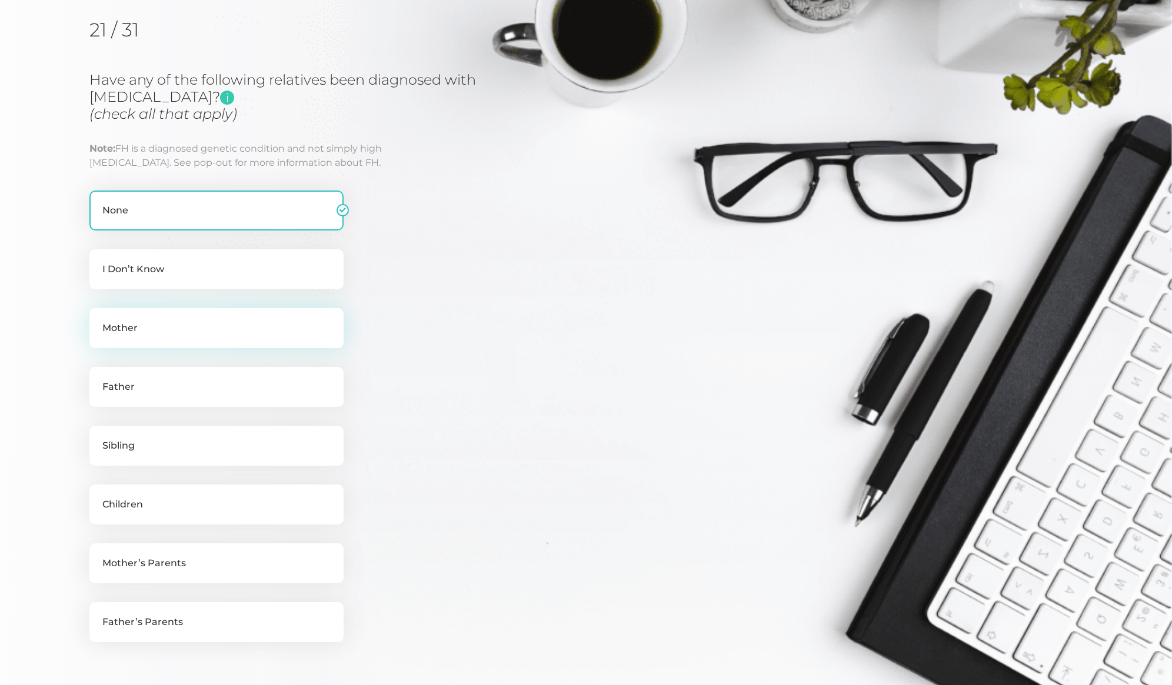
click at [169, 322] on label "Mother" at bounding box center [216, 328] width 254 height 40
click at [99, 320] on input "Mother" at bounding box center [93, 314] width 9 height 12
checkbox input "true"
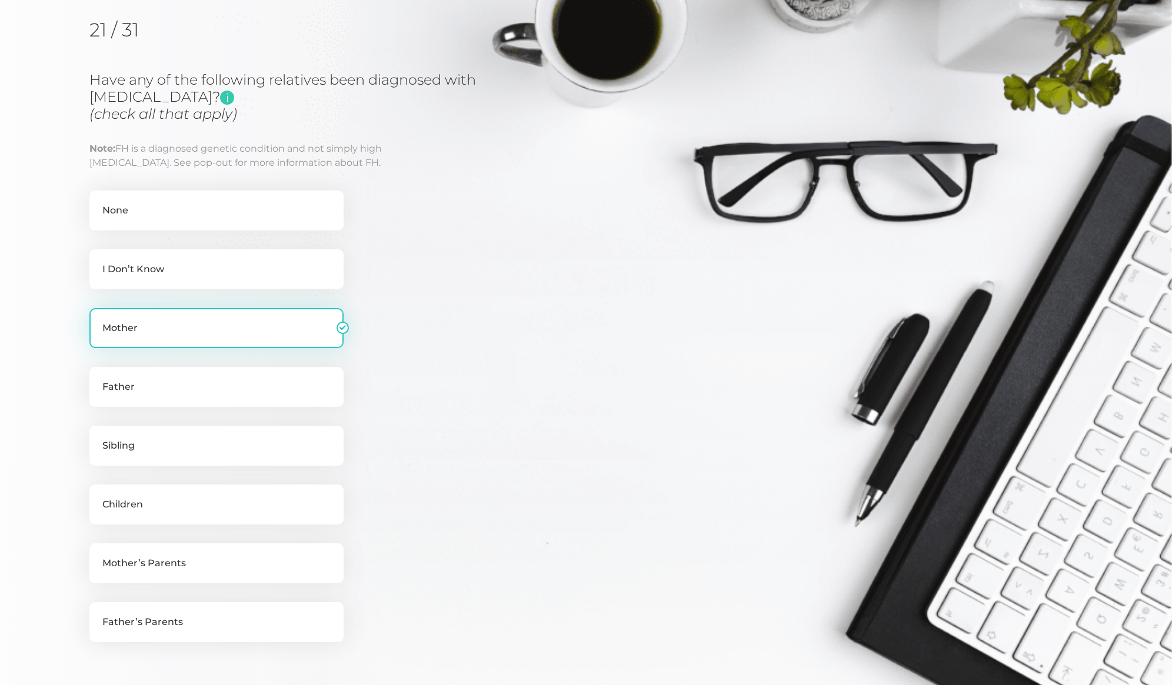
checkbox input "false"
click at [169, 380] on label "Father" at bounding box center [216, 387] width 254 height 40
click at [99, 379] on input "Father" at bounding box center [93, 373] width 9 height 12
checkbox input "true"
click at [201, 332] on label "Mother" at bounding box center [216, 328] width 254 height 40
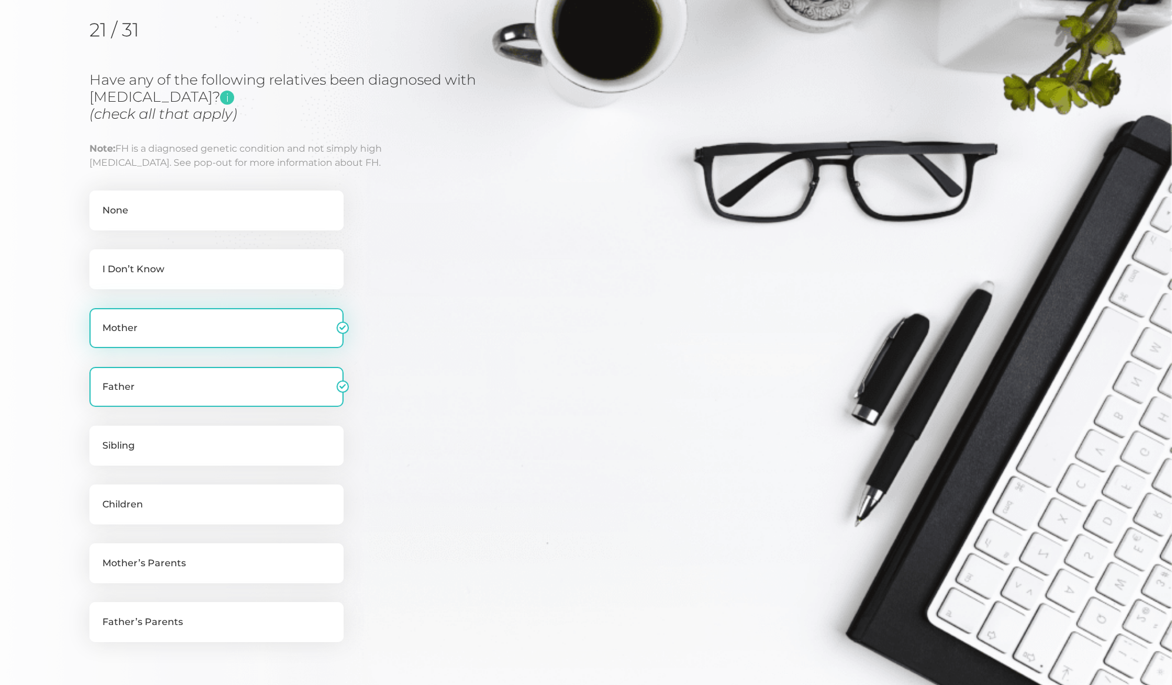
click at [99, 320] on input "Mother" at bounding box center [93, 314] width 9 height 12
checkbox input "false"
drag, startPoint x: 203, startPoint y: 388, endPoint x: 192, endPoint y: 314, distance: 75.0
click at [204, 384] on label "Father" at bounding box center [216, 387] width 254 height 40
click at [99, 379] on input "Father" at bounding box center [93, 373] width 9 height 12
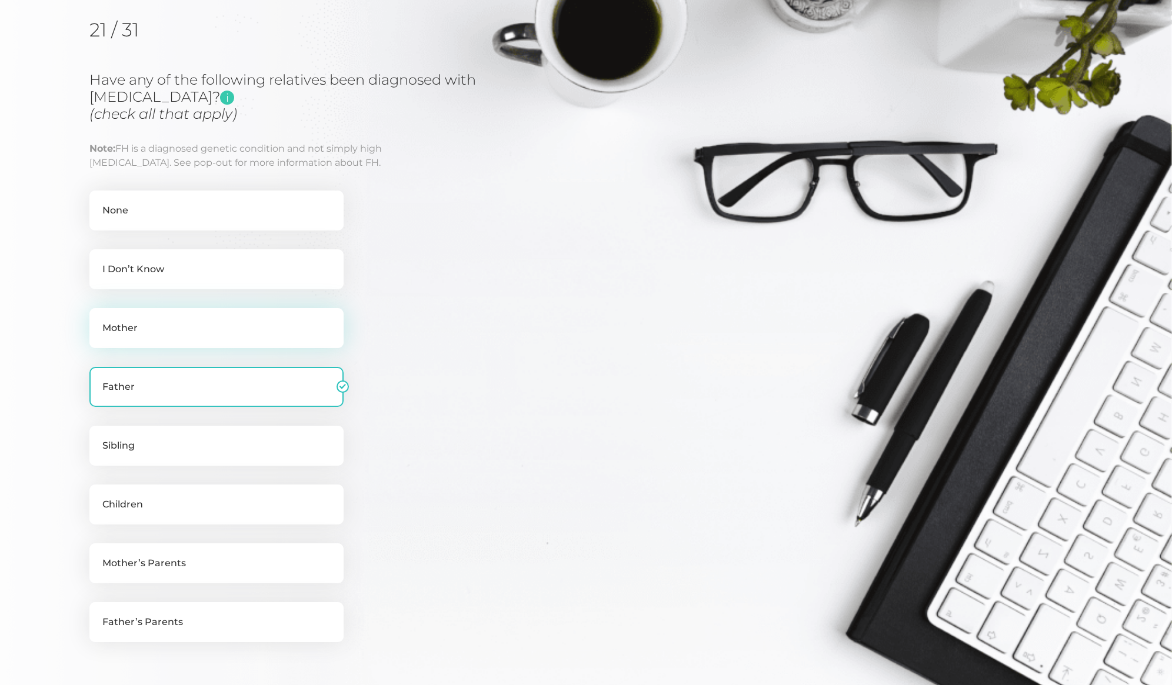
checkbox input "false"
click at [168, 259] on label "I Don’t Know" at bounding box center [216, 269] width 254 height 40
click at [99, 259] on input "I Don’t Know" at bounding box center [93, 255] width 9 height 12
checkbox input "true"
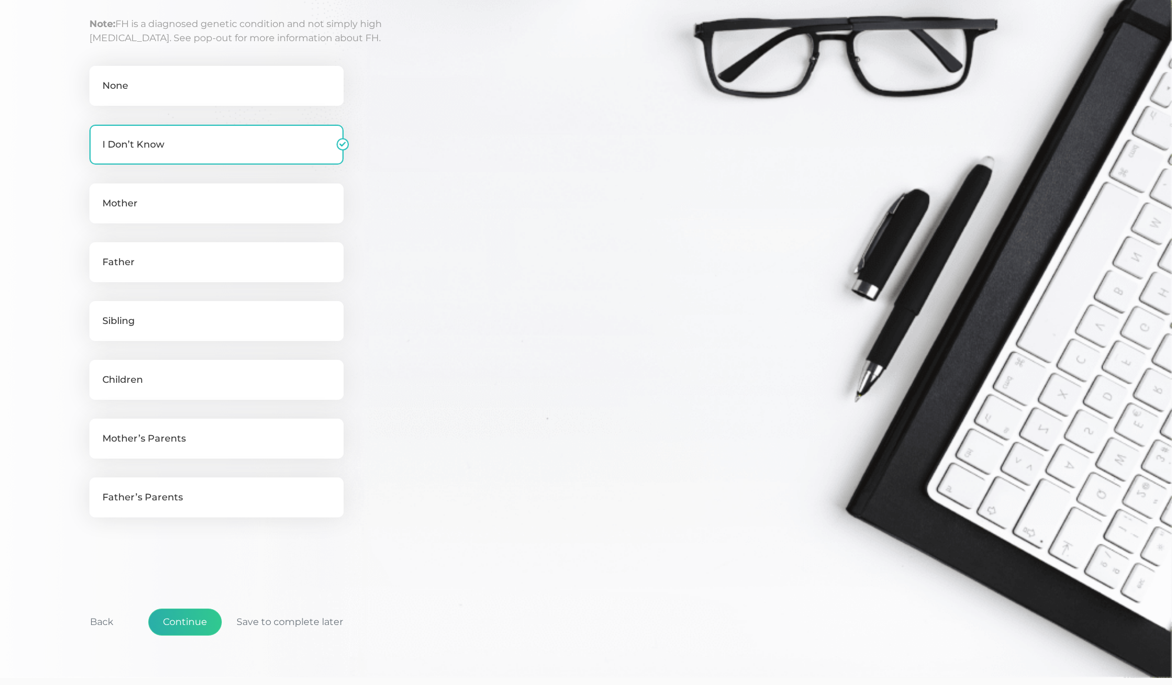
scroll to position [277, 0]
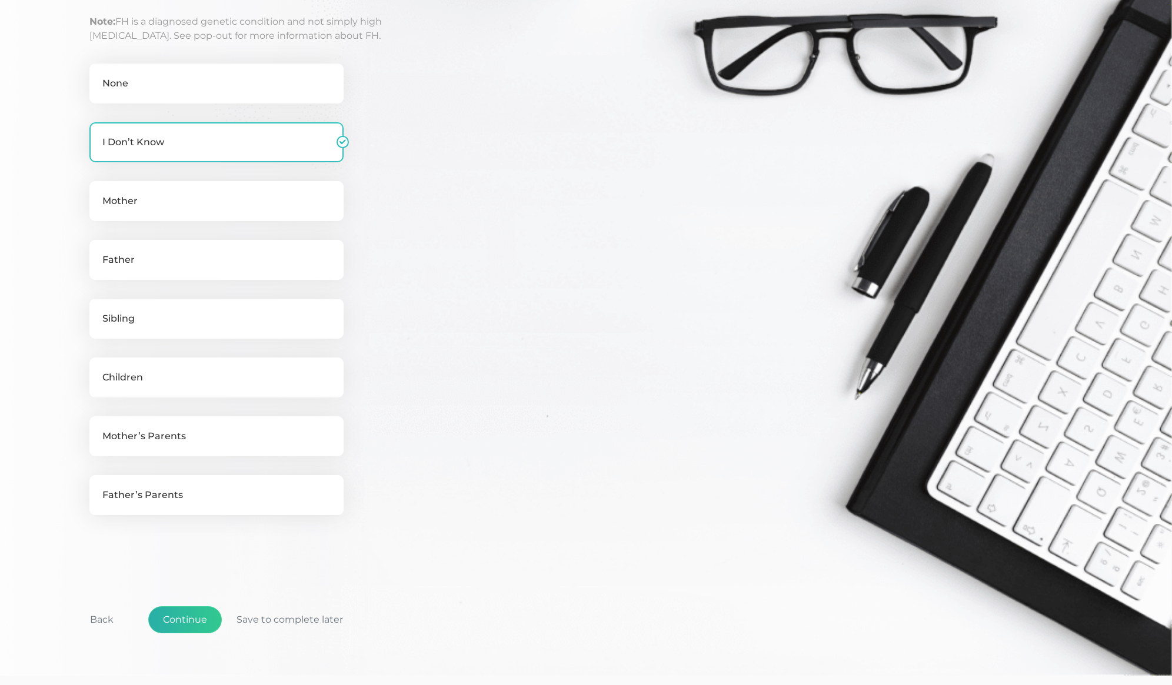
click at [181, 617] on button "Continue" at bounding box center [185, 620] width 74 height 27
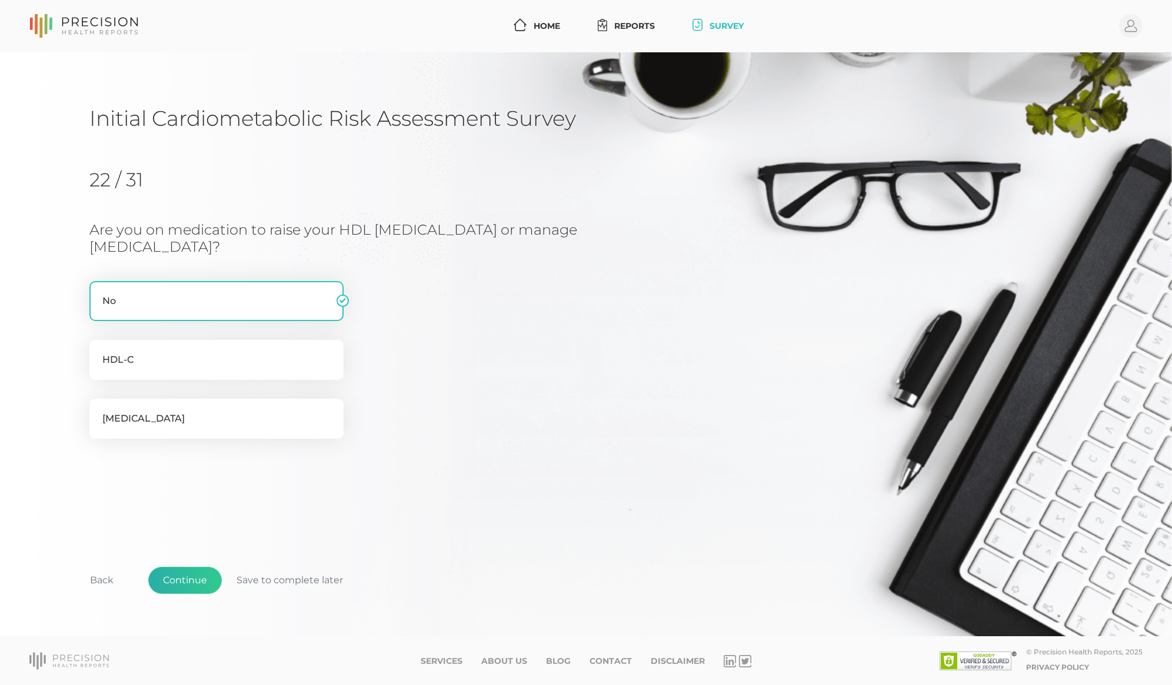
click at [174, 582] on button "Continue" at bounding box center [185, 580] width 74 height 27
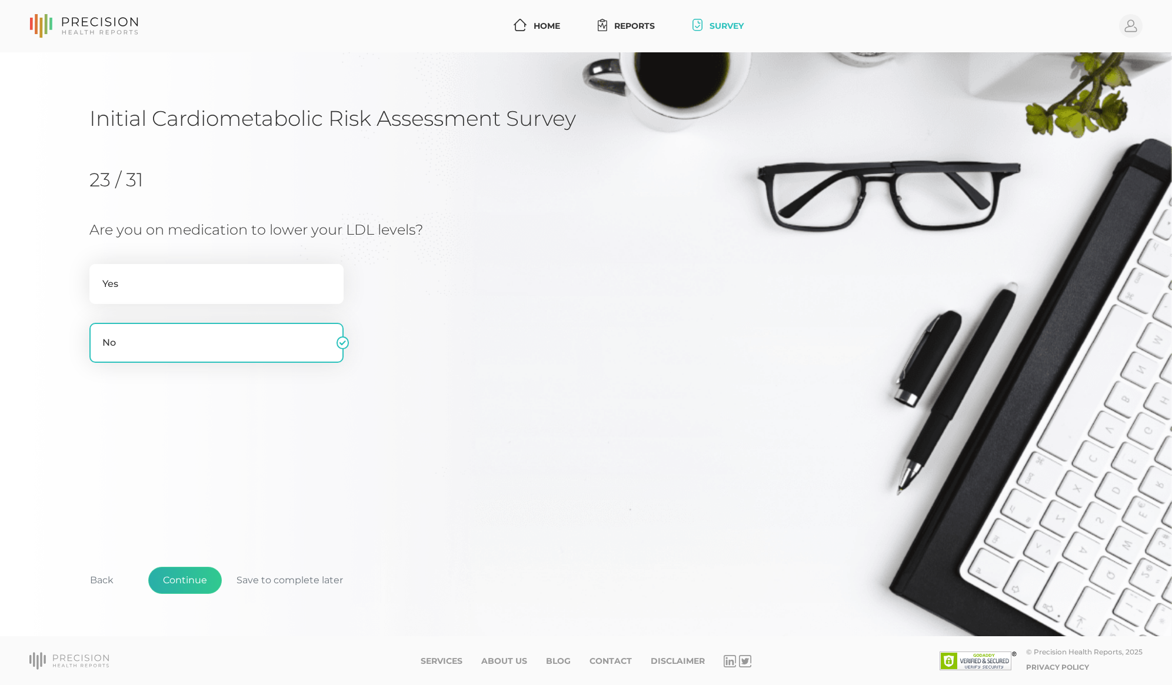
click at [187, 583] on button "Continue" at bounding box center [185, 580] width 74 height 27
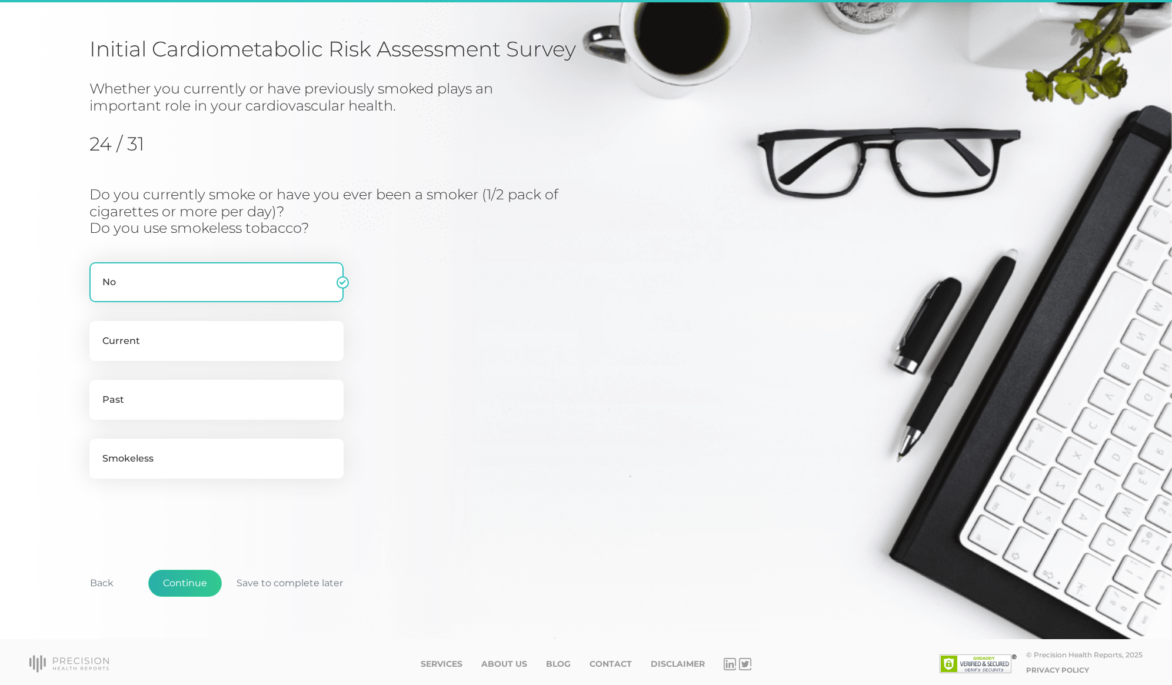
scroll to position [70, 0]
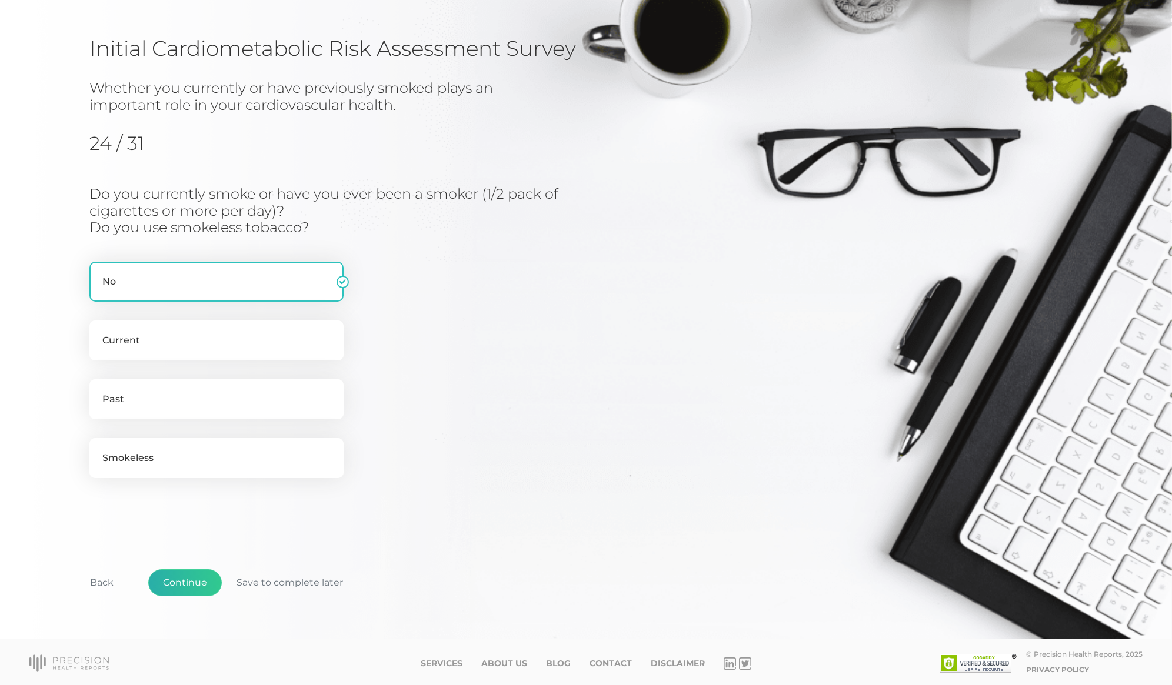
click at [180, 581] on button "Continue" at bounding box center [185, 583] width 74 height 27
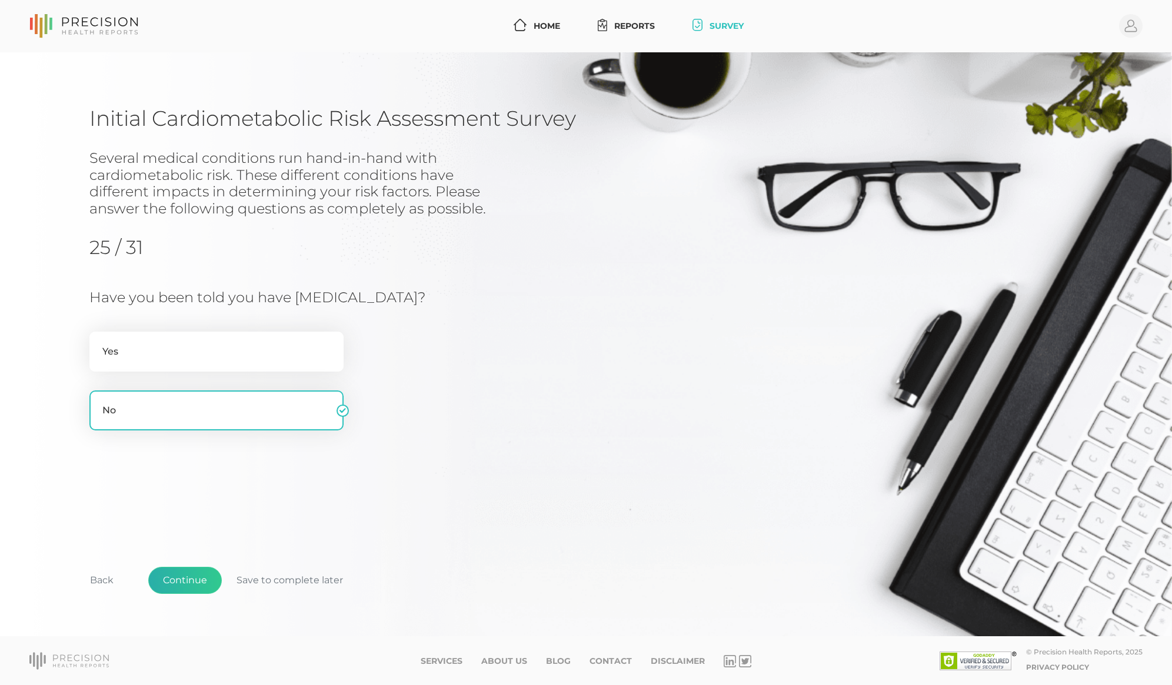
click at [180, 581] on button "Continue" at bounding box center [185, 580] width 74 height 27
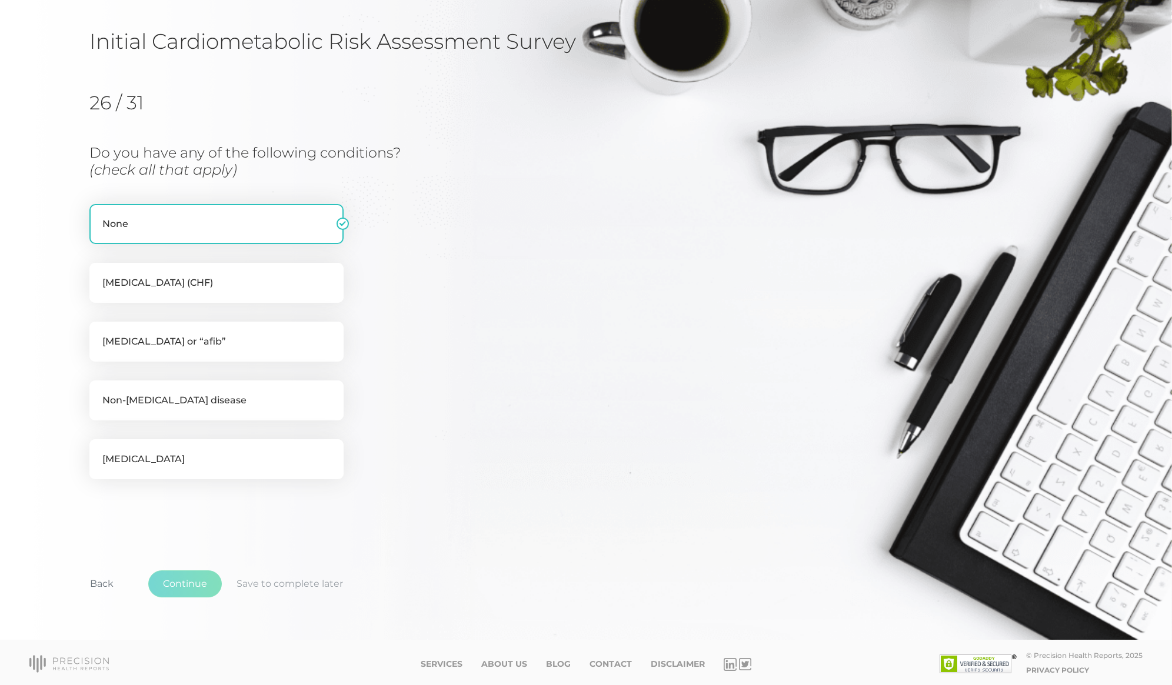
scroll to position [79, 0]
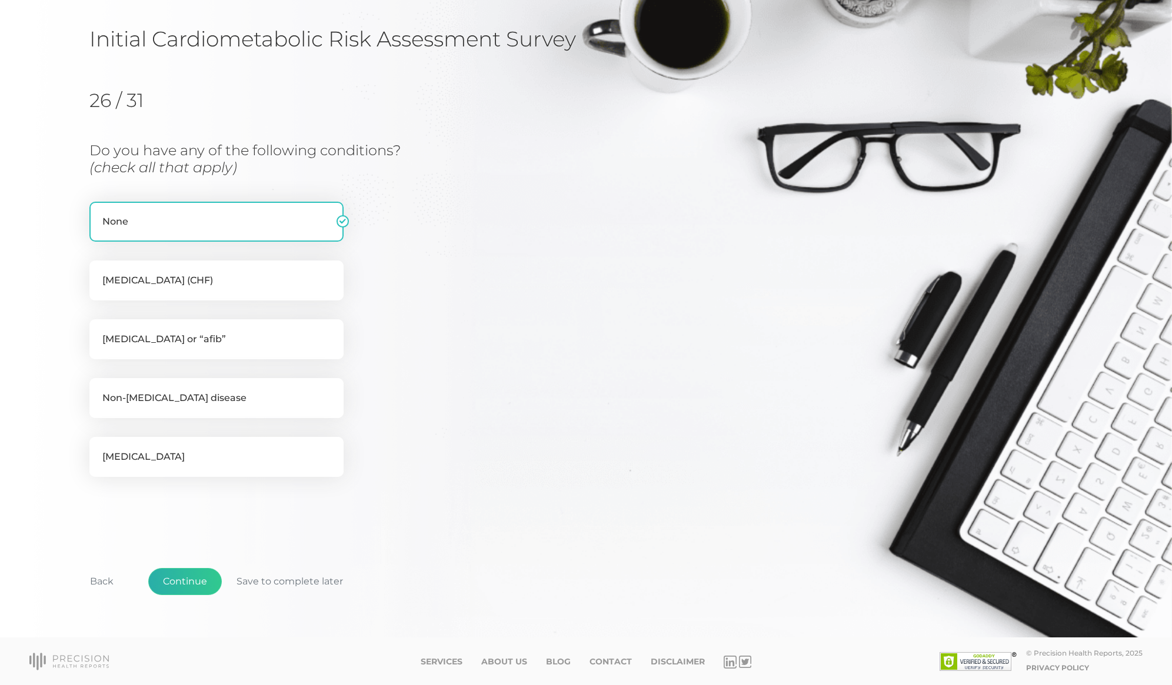
click at [180, 581] on button "Continue" at bounding box center [185, 581] width 74 height 27
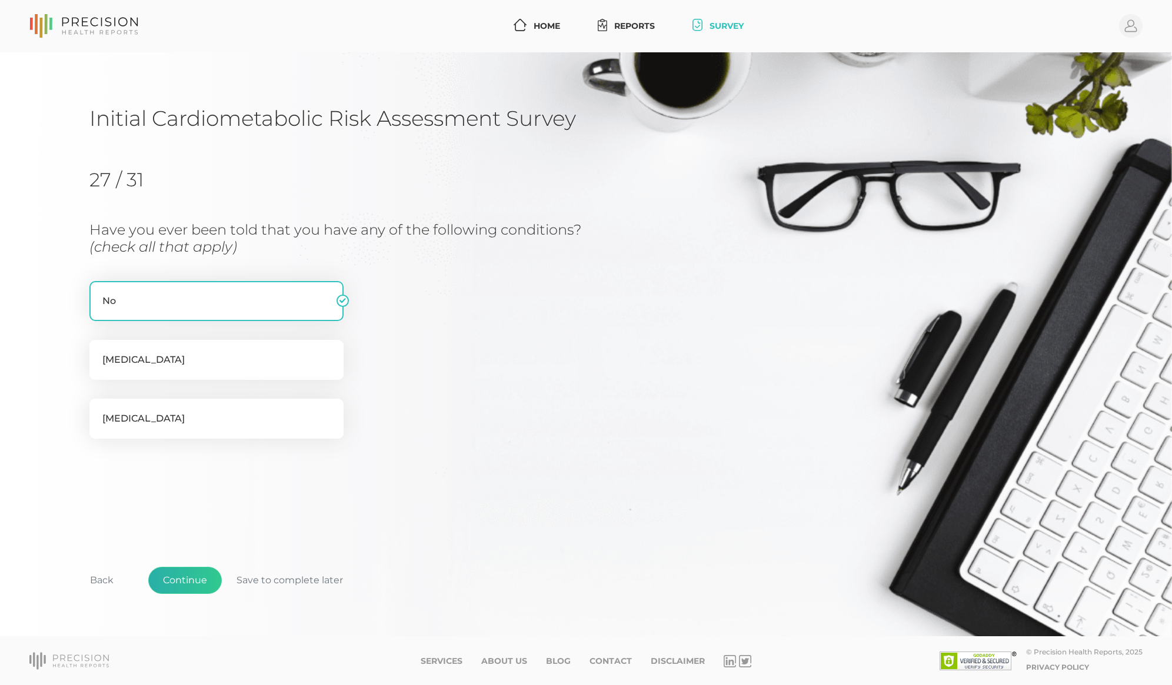
click at [180, 581] on button "Continue" at bounding box center [185, 580] width 74 height 27
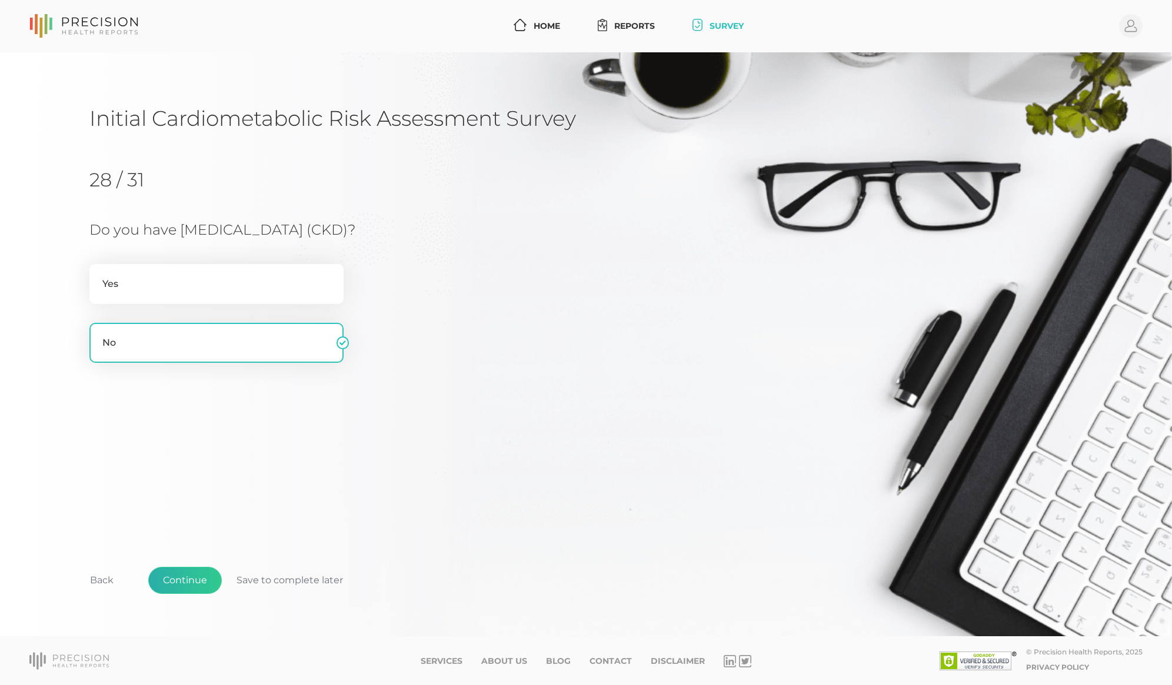
click at [180, 581] on button "Continue" at bounding box center [185, 580] width 74 height 27
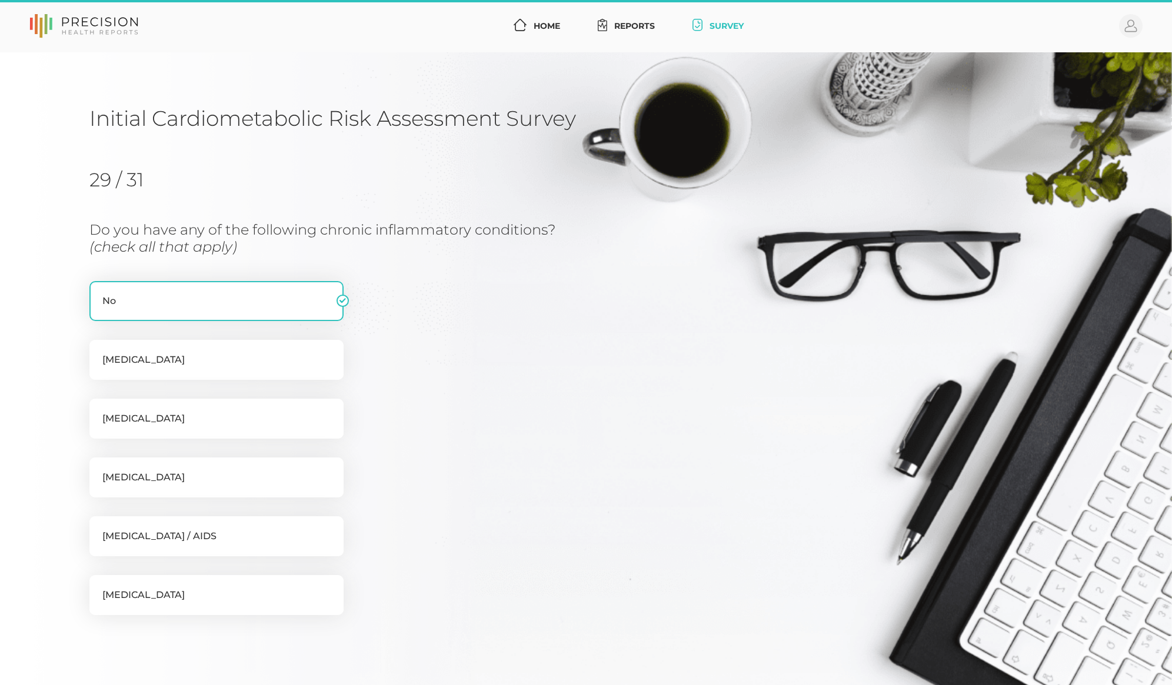
scroll to position [138, 0]
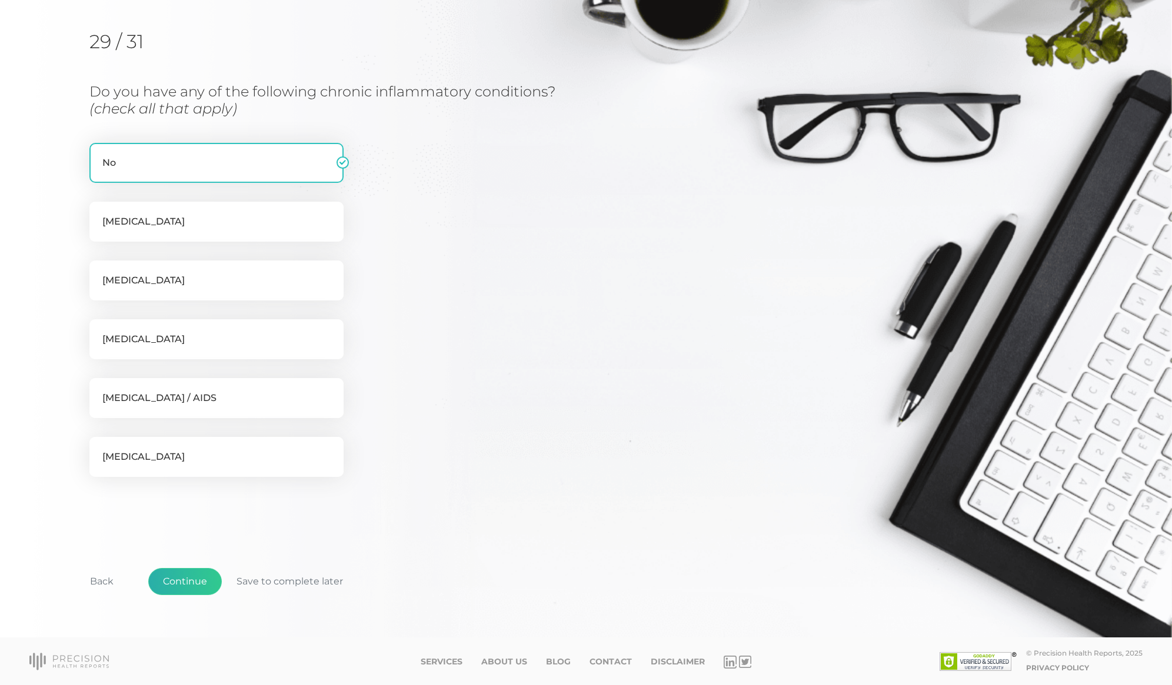
click at [180, 581] on button "Continue" at bounding box center [185, 581] width 74 height 27
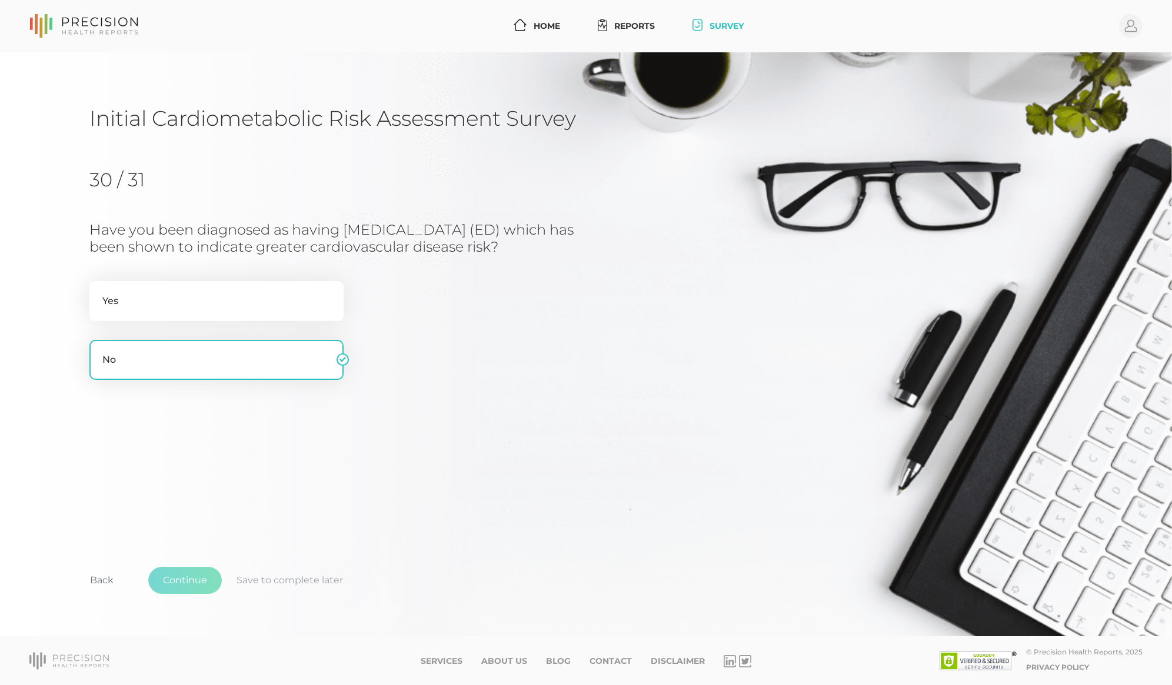
scroll to position [0, 0]
click at [180, 581] on button "Continue" at bounding box center [185, 580] width 74 height 27
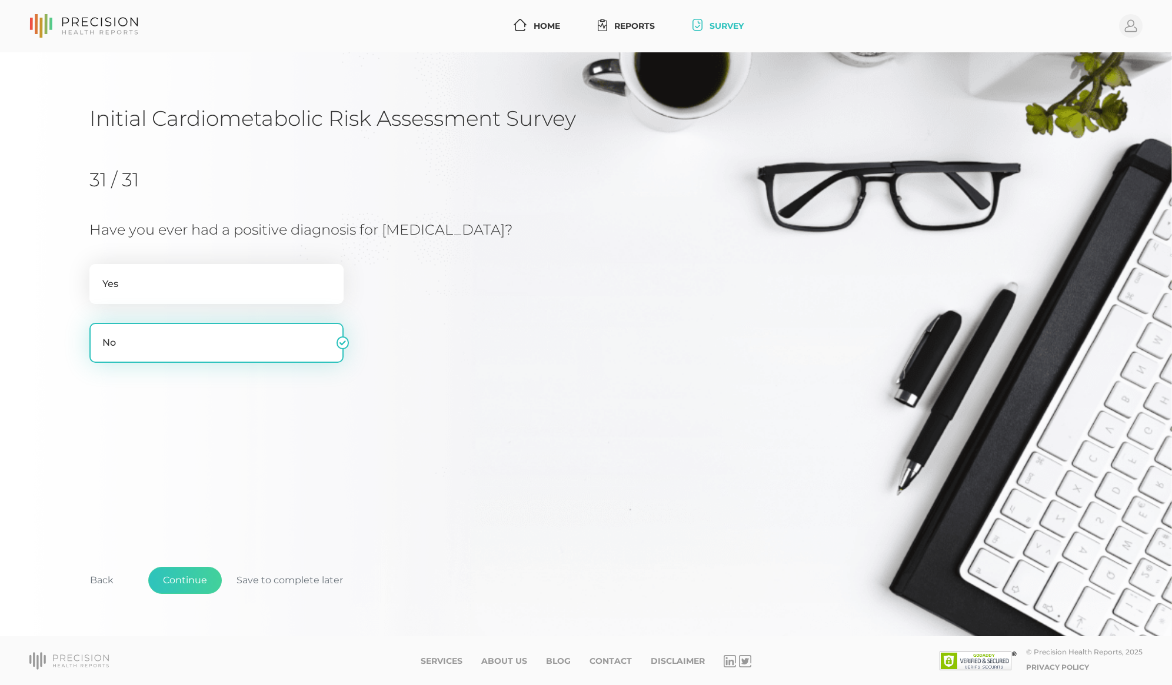
drag, startPoint x: 179, startPoint y: 272, endPoint x: 179, endPoint y: 328, distance: 55.3
click at [179, 272] on label "Yes" at bounding box center [216, 284] width 254 height 40
click at [99, 272] on input "Yes" at bounding box center [93, 270] width 9 height 12
radio input "true"
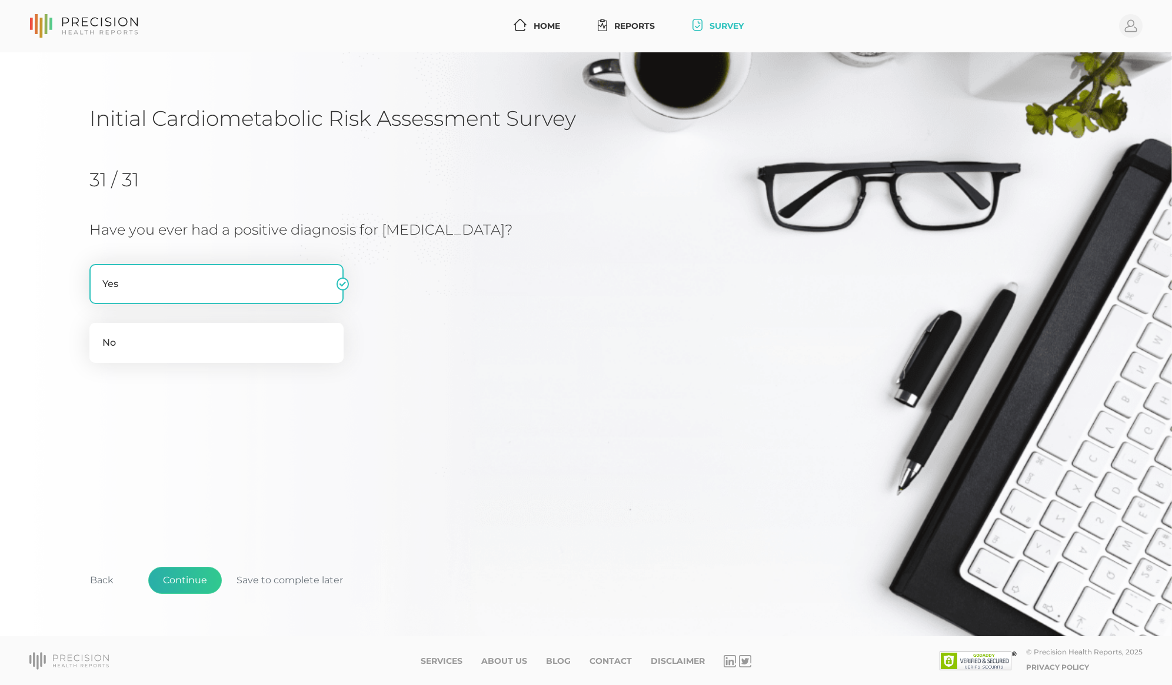
click at [180, 575] on button "Continue" at bounding box center [185, 580] width 74 height 27
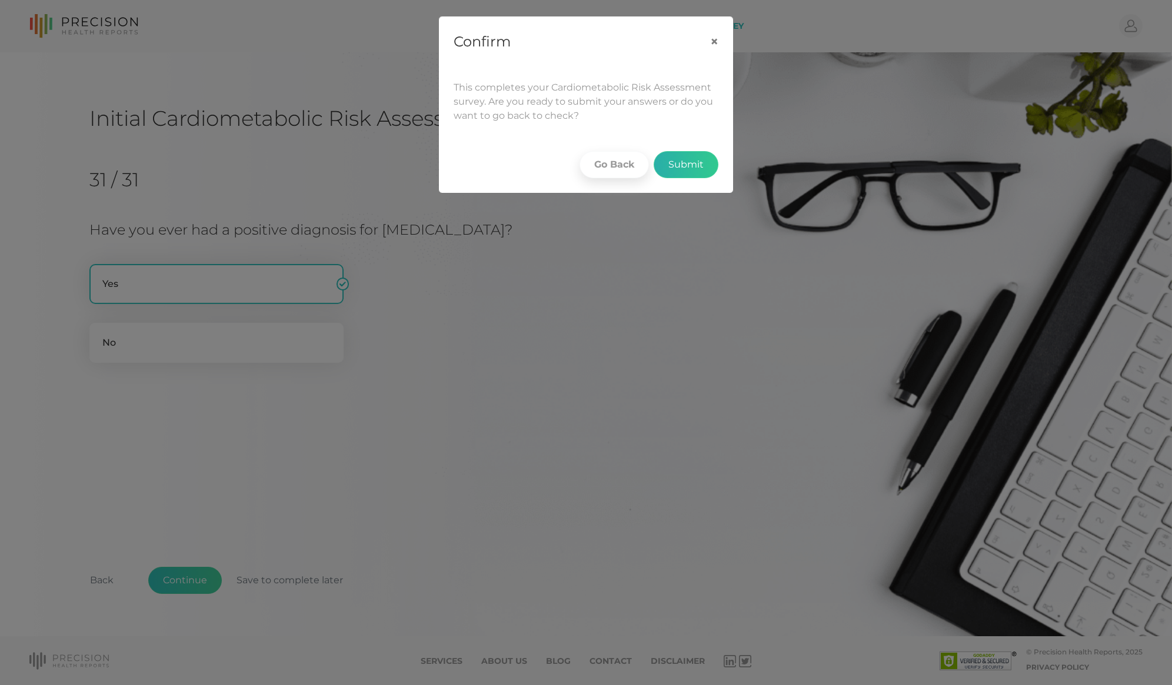
click at [688, 167] on button "Submit" at bounding box center [686, 164] width 65 height 27
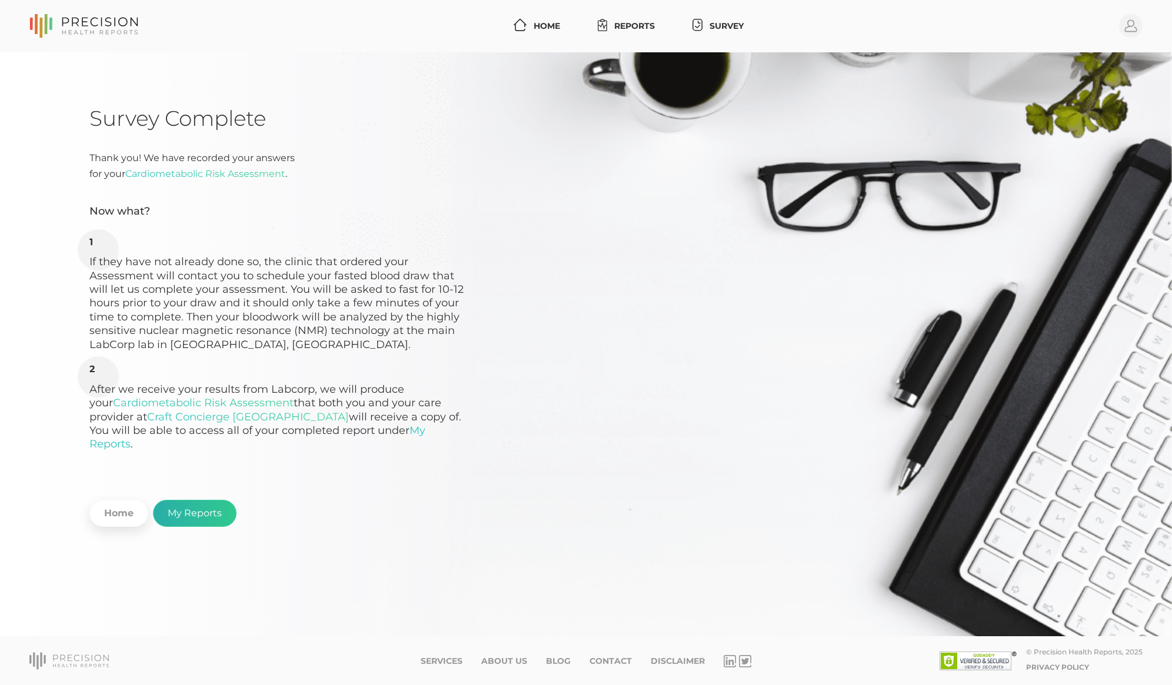
click at [181, 500] on link "My Reports" at bounding box center [195, 513] width 84 height 27
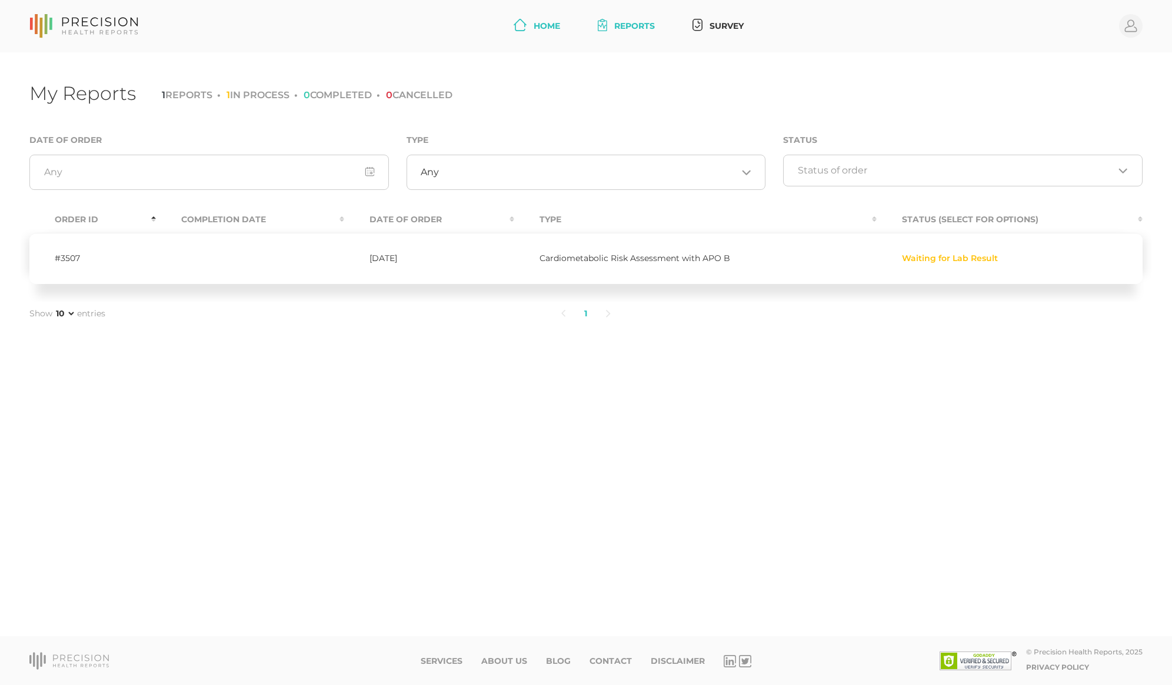
click at [530, 26] on link "Home" at bounding box center [537, 26] width 56 height 22
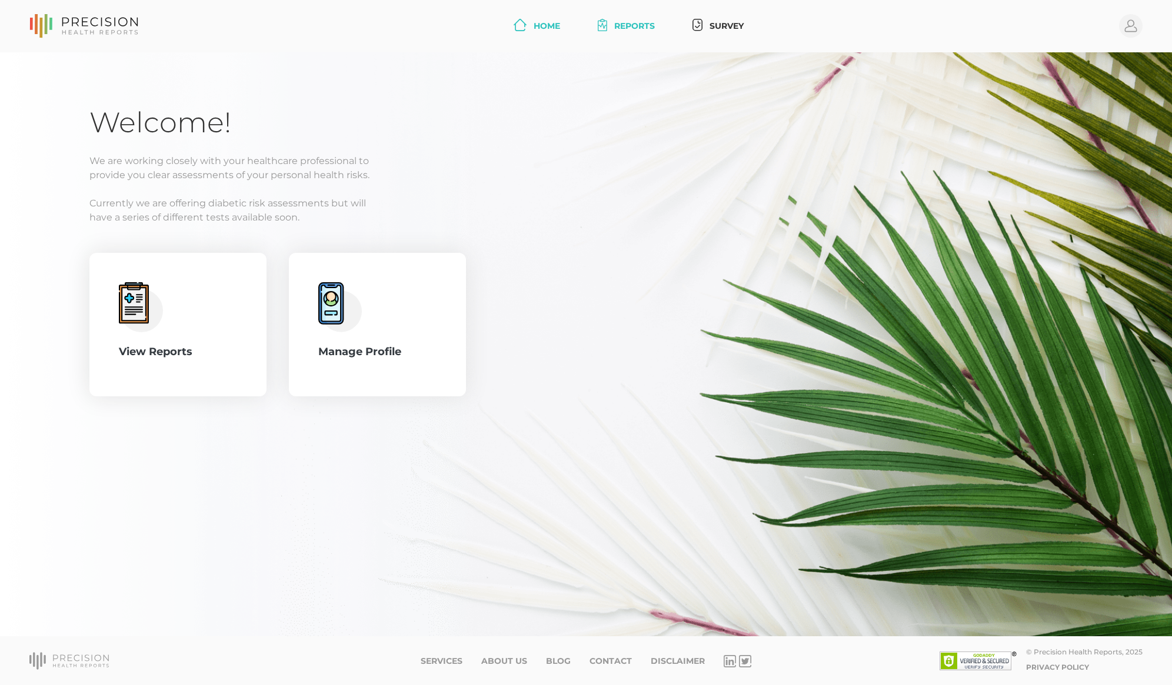
click at [635, 25] on link "Reports" at bounding box center [626, 26] width 66 height 22
